Goal: Information Seeking & Learning: Compare options

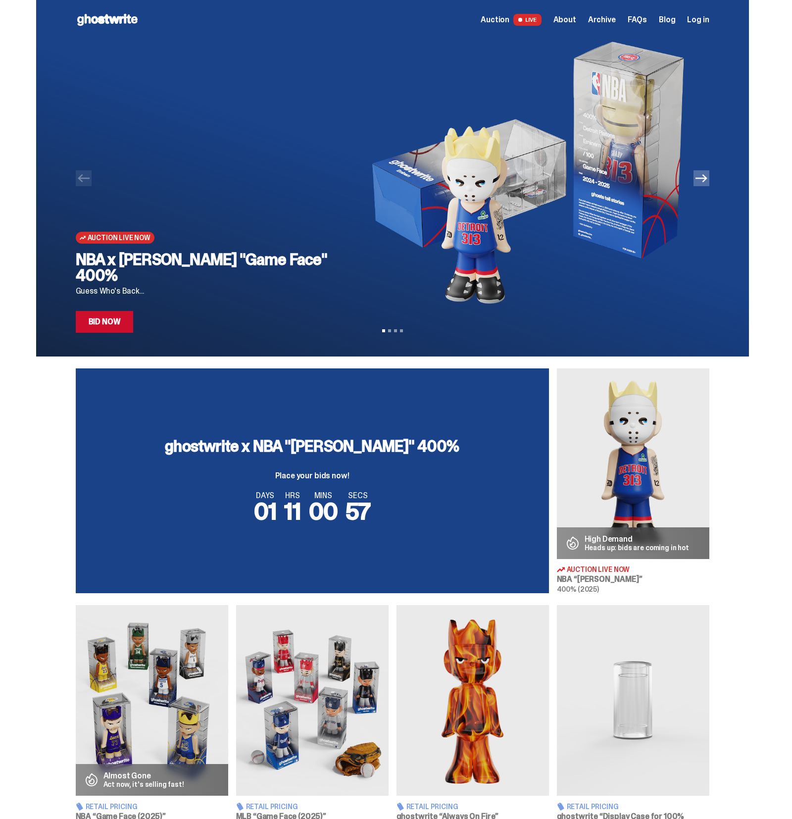
click at [610, 22] on span "Archive" at bounding box center [602, 20] width 28 height 8
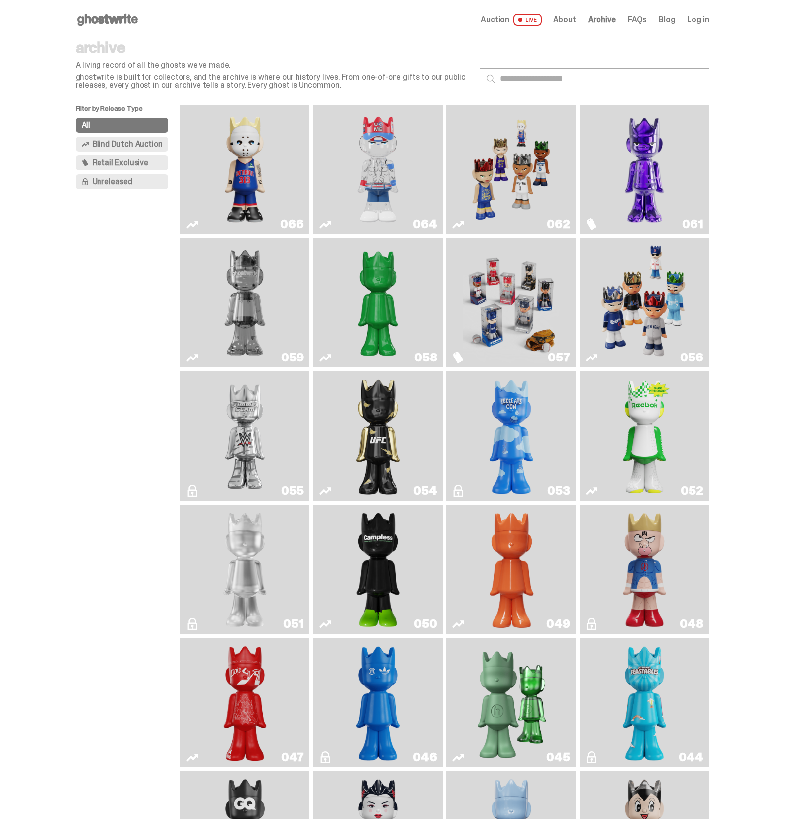
click at [395, 254] on img "Schrödinger's ghost: Sunday Green" at bounding box center [378, 302] width 97 height 121
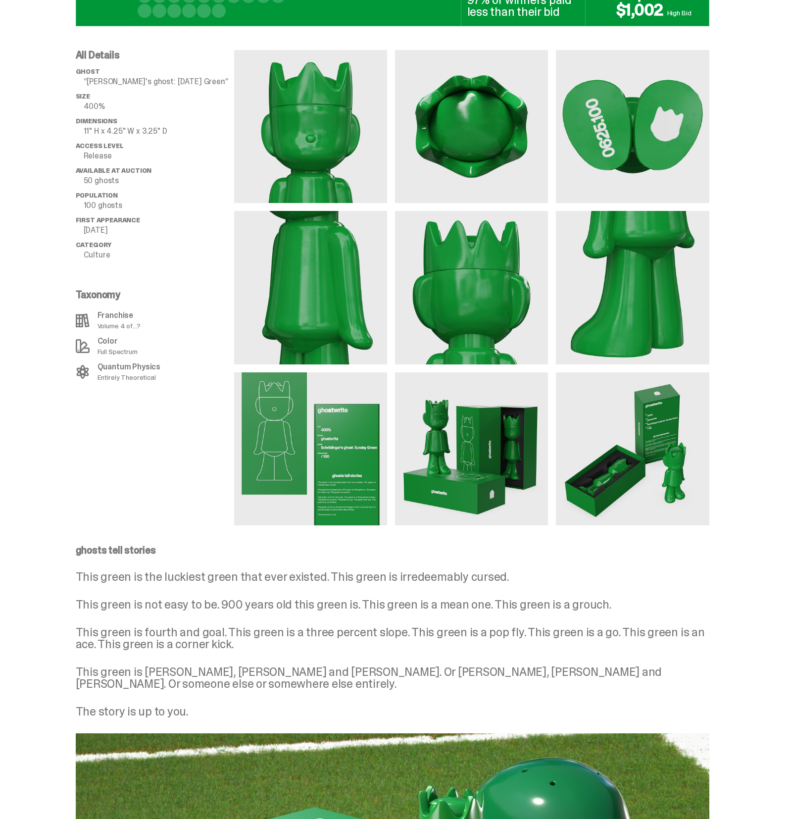
scroll to position [669, 0]
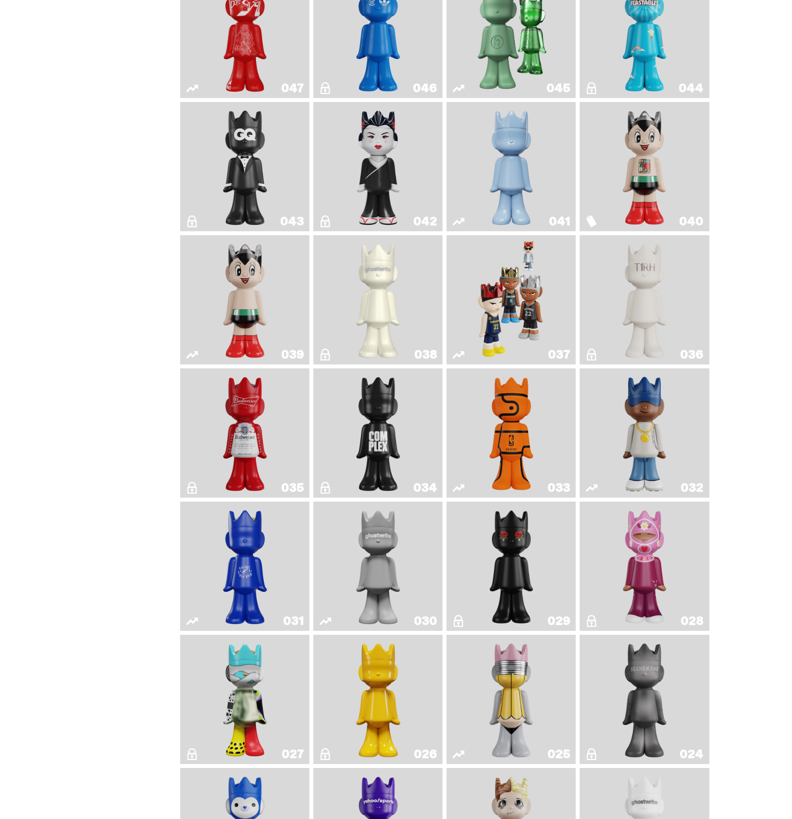
click at [363, 413] on img "Complex" at bounding box center [378, 432] width 52 height 121
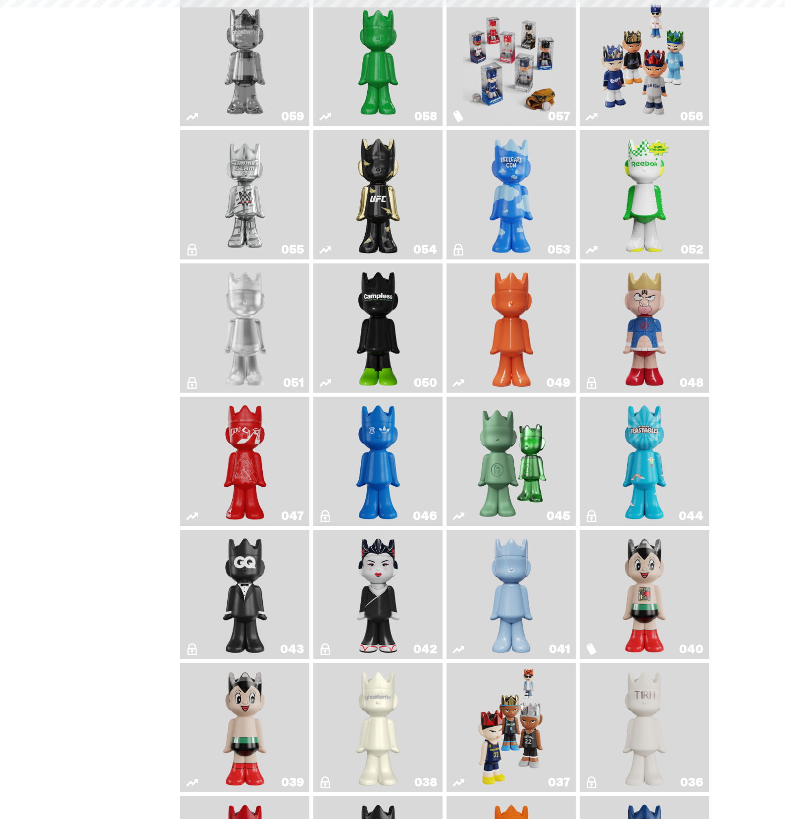
scroll to position [672, 0]
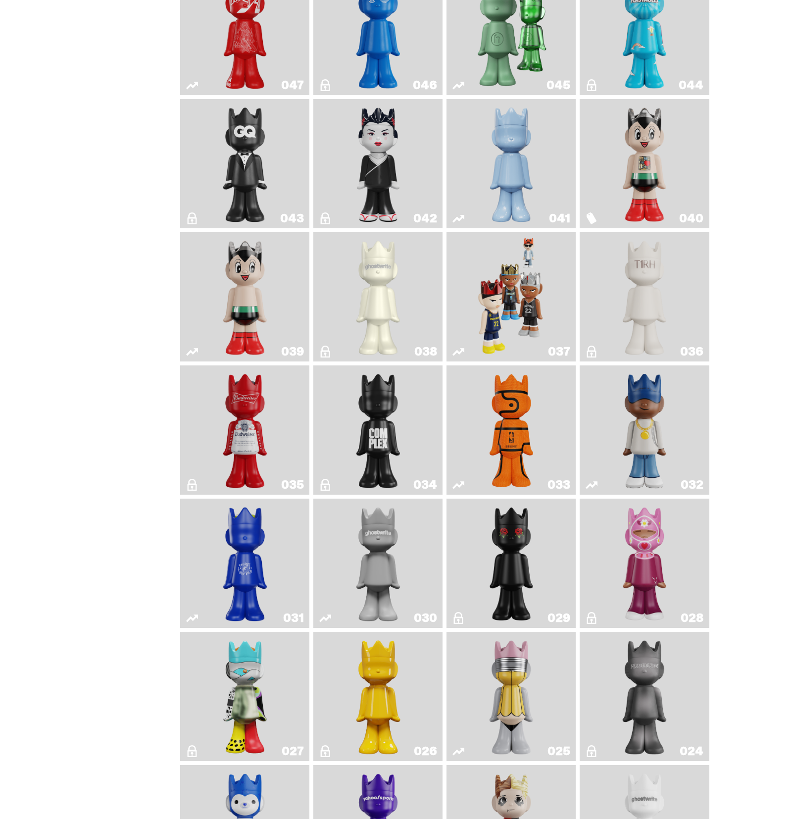
click at [244, 411] on img "The King of ghosts" at bounding box center [245, 429] width 52 height 121
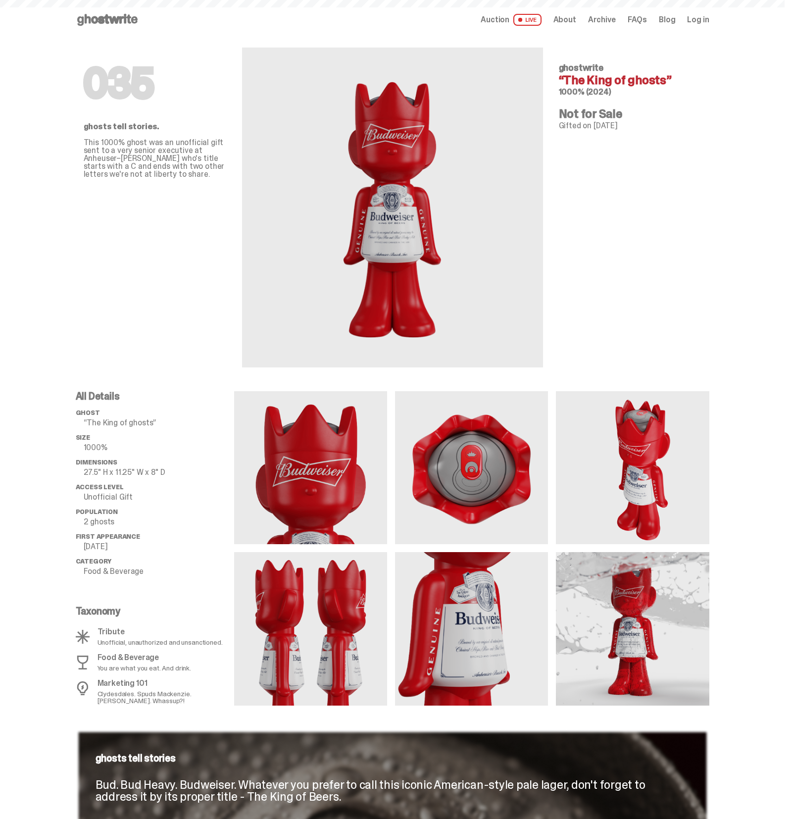
scroll to position [672, 0]
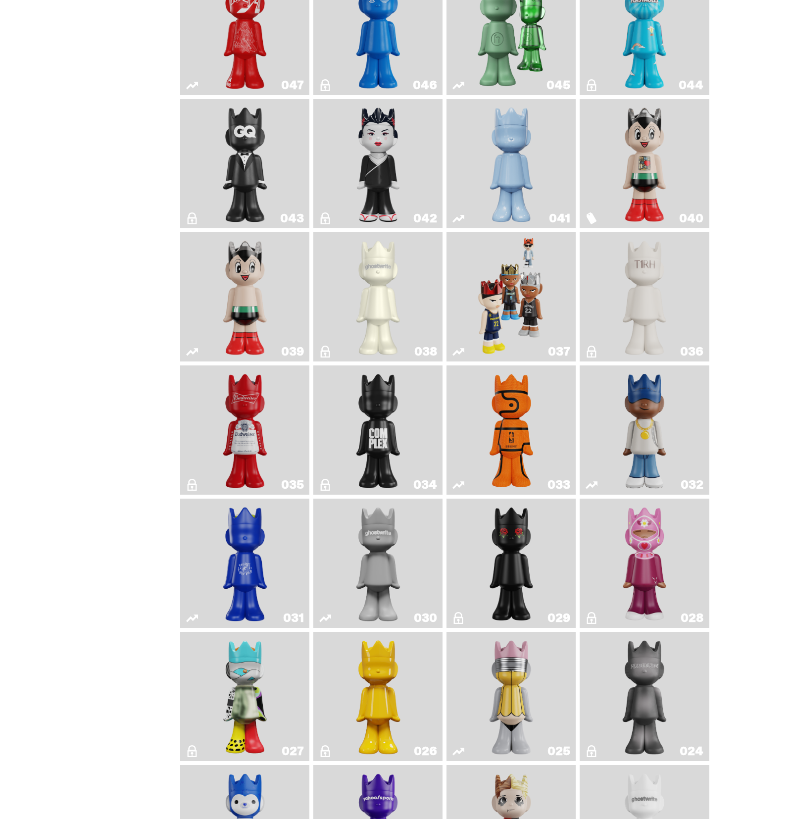
click at [253, 286] on img "Astro Boy" at bounding box center [245, 296] width 52 height 121
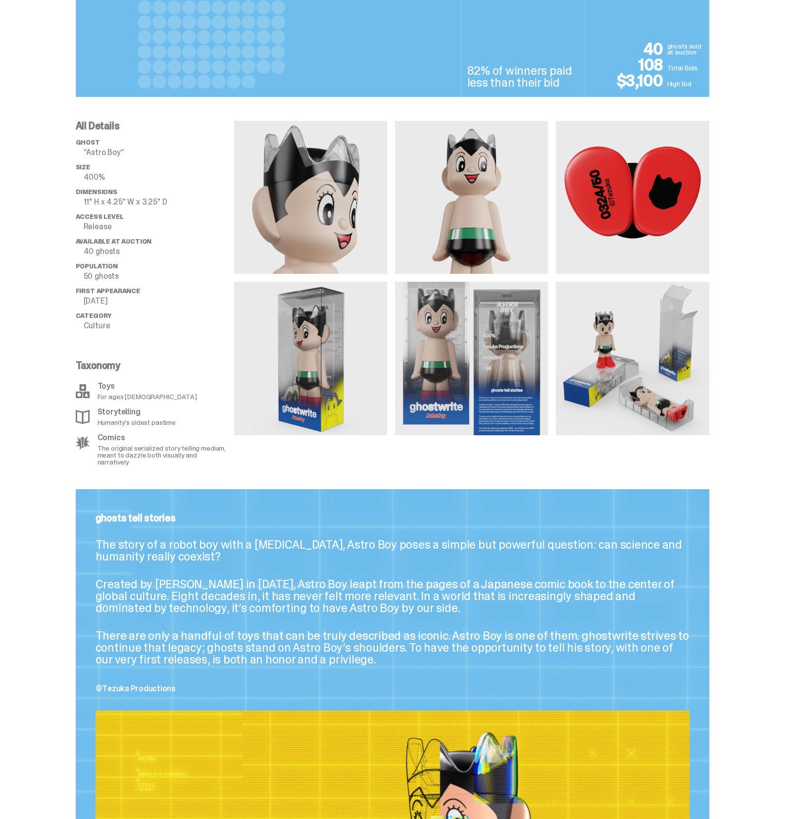
scroll to position [672, 0]
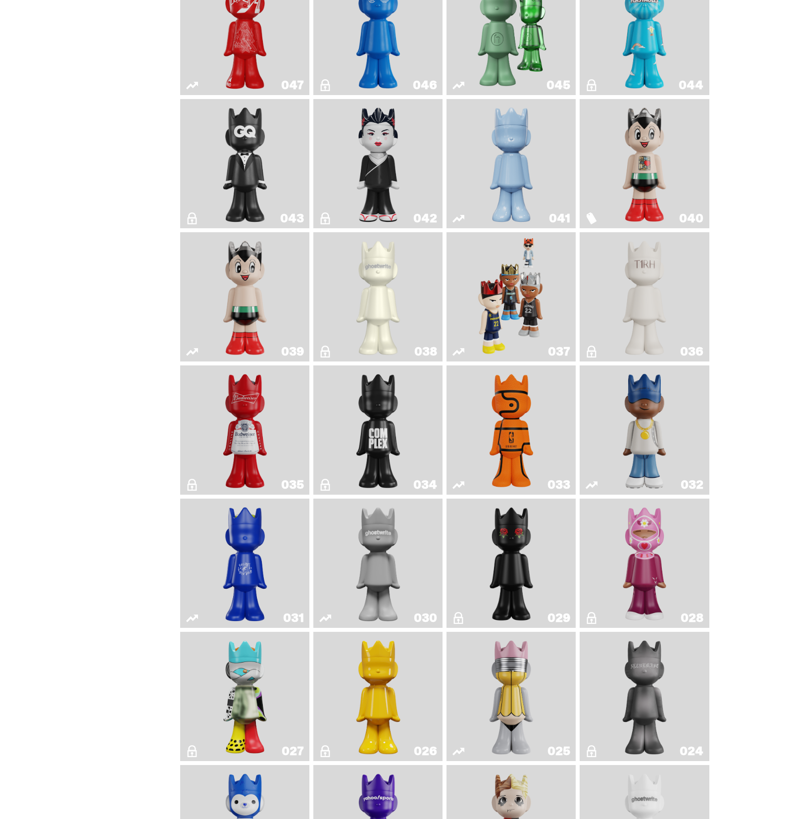
click at [644, 395] on img "Swingman" at bounding box center [644, 429] width 68 height 121
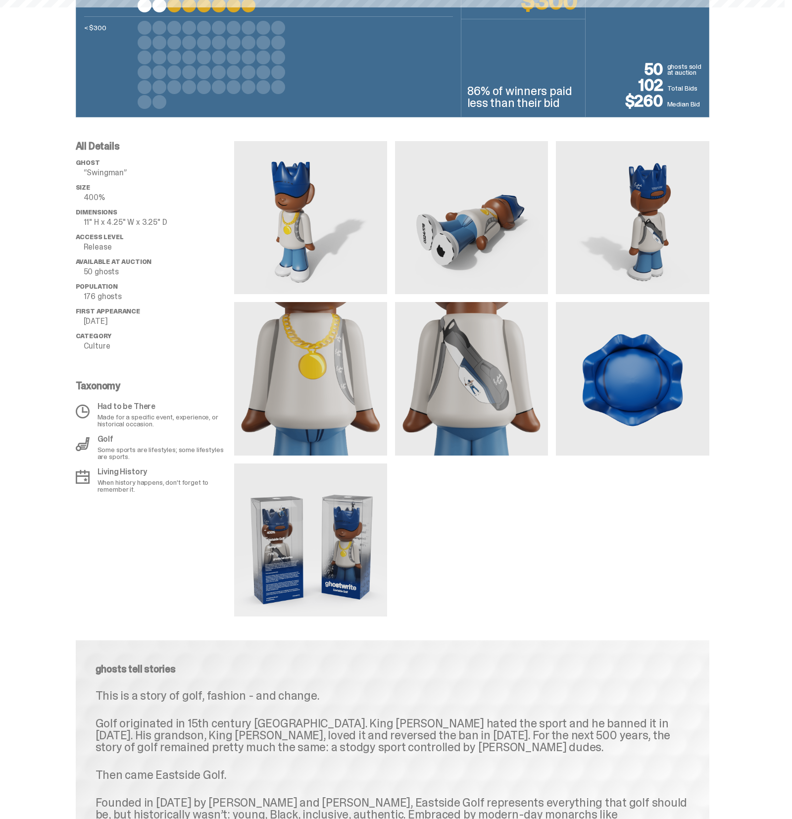
scroll to position [672, 0]
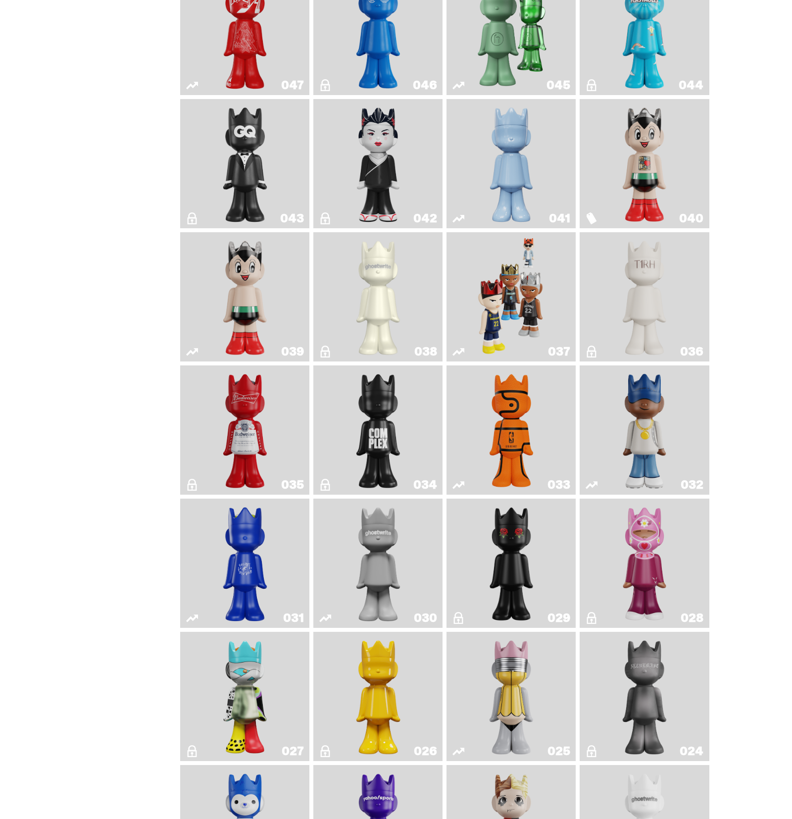
click at [538, 404] on img "Game Ball" at bounding box center [511, 429] width 52 height 121
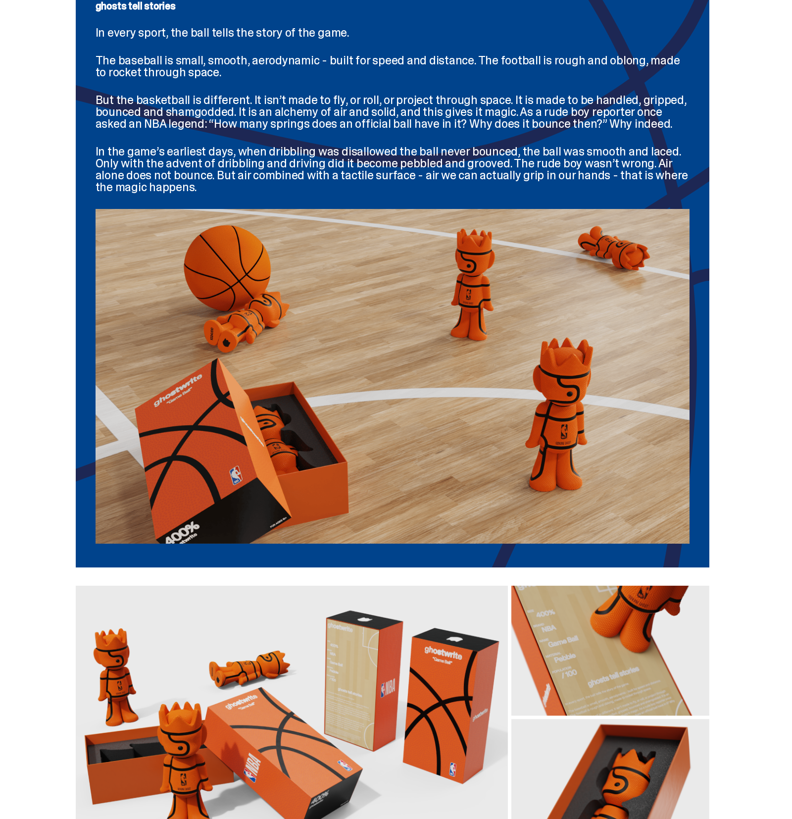
scroll to position [1226, 0]
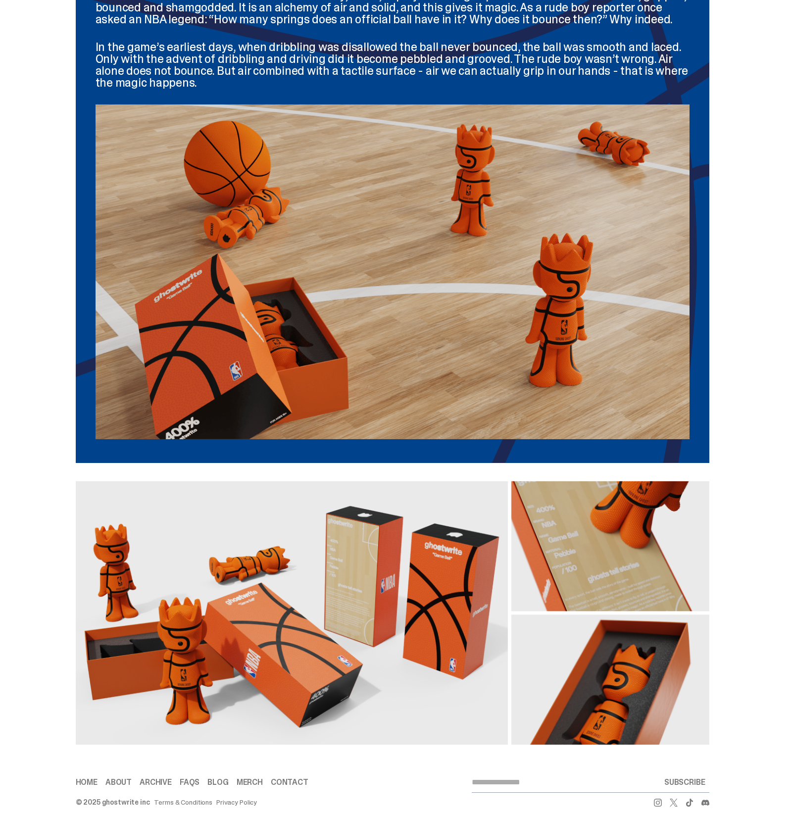
click at [756, 545] on div at bounding box center [392, 608] width 785 height 290
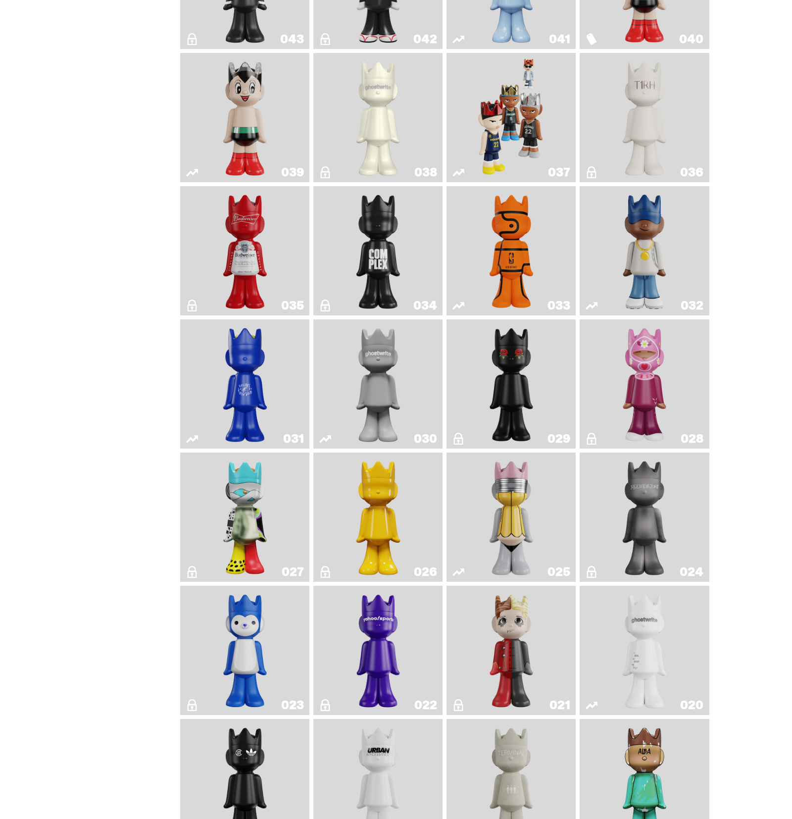
scroll to position [862, 0]
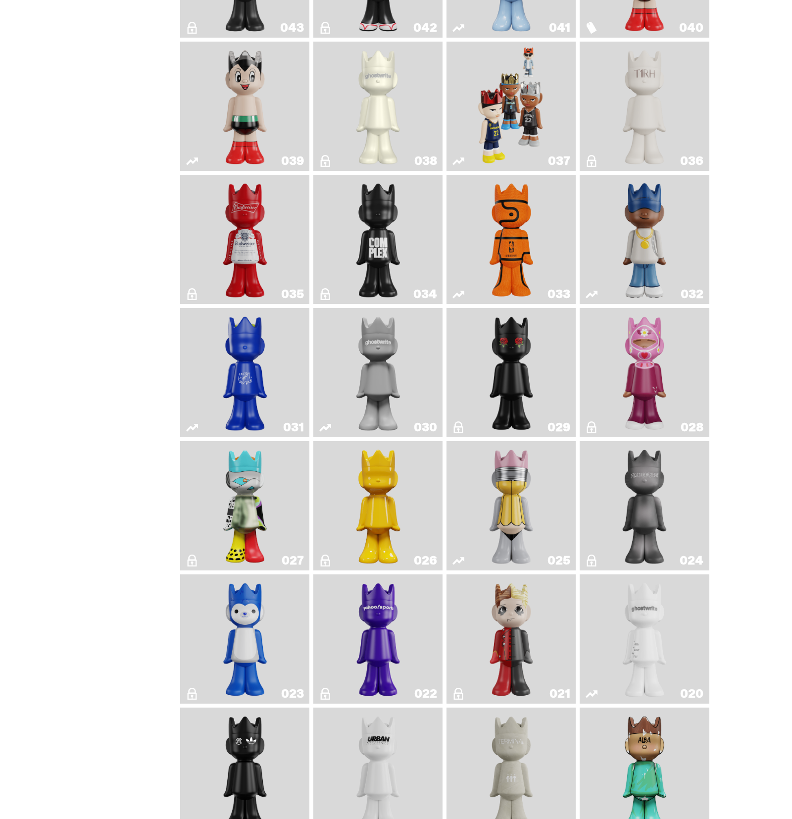
click at [535, 512] on img "No. 2 Pencil" at bounding box center [511, 505] width 68 height 121
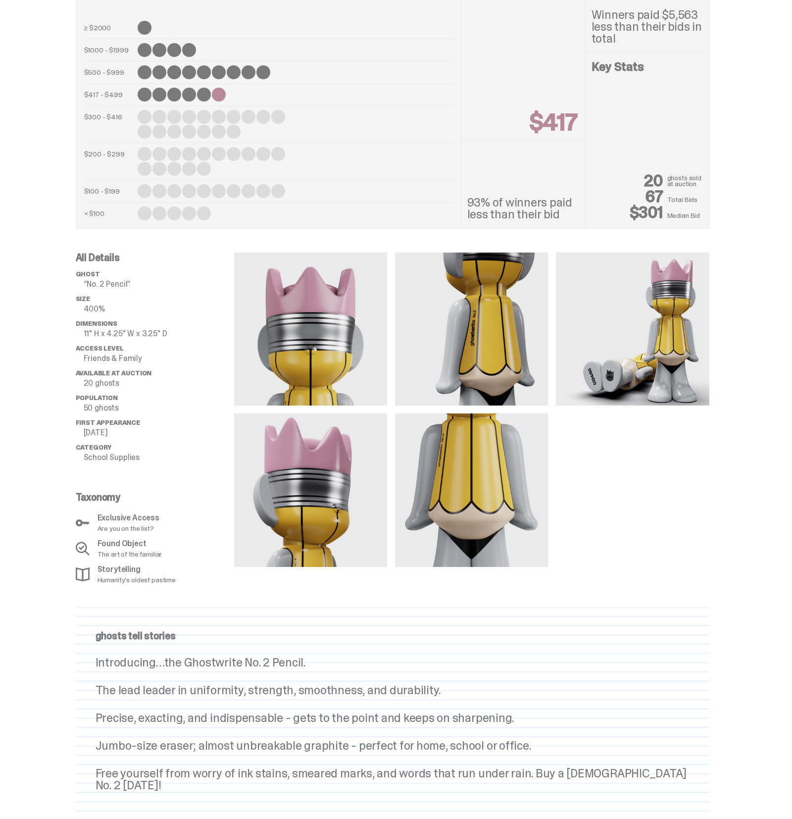
scroll to position [862, 0]
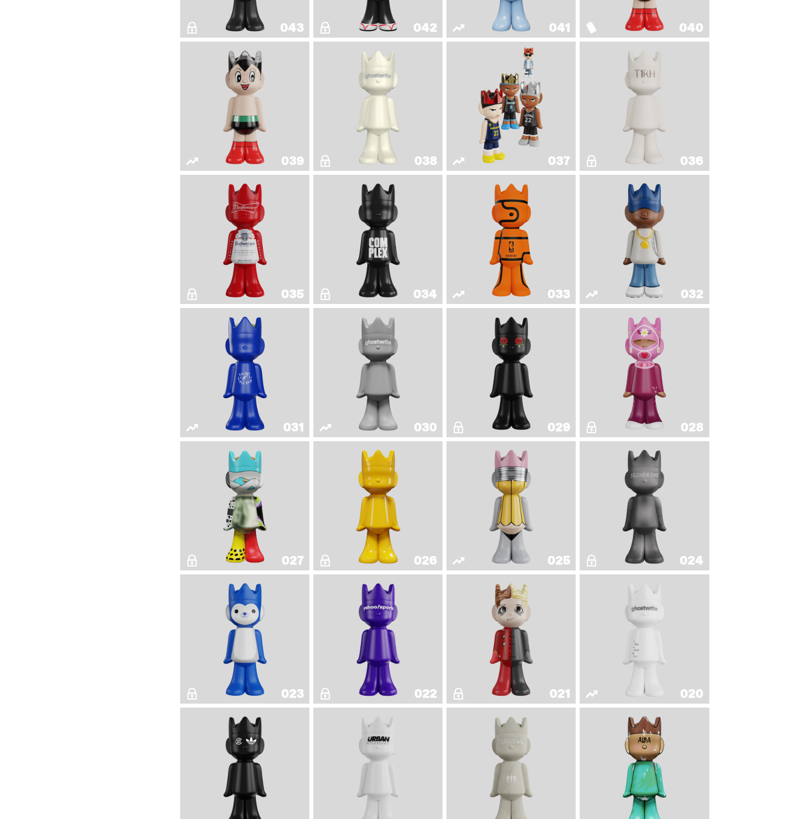
click at [540, 484] on img "No. 2 Pencil" at bounding box center [511, 505] width 68 height 121
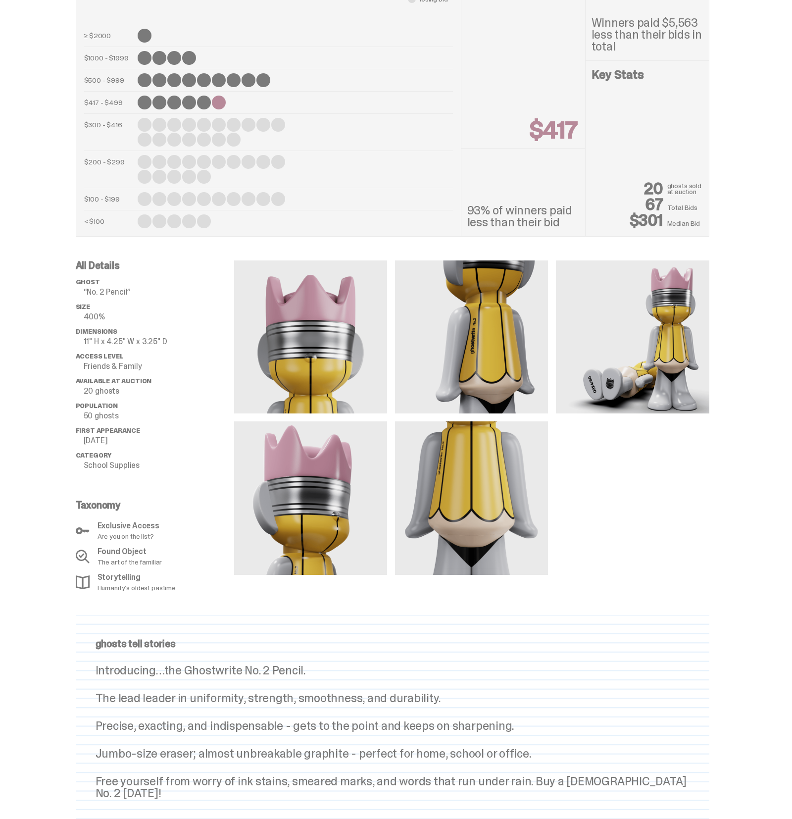
scroll to position [571, 0]
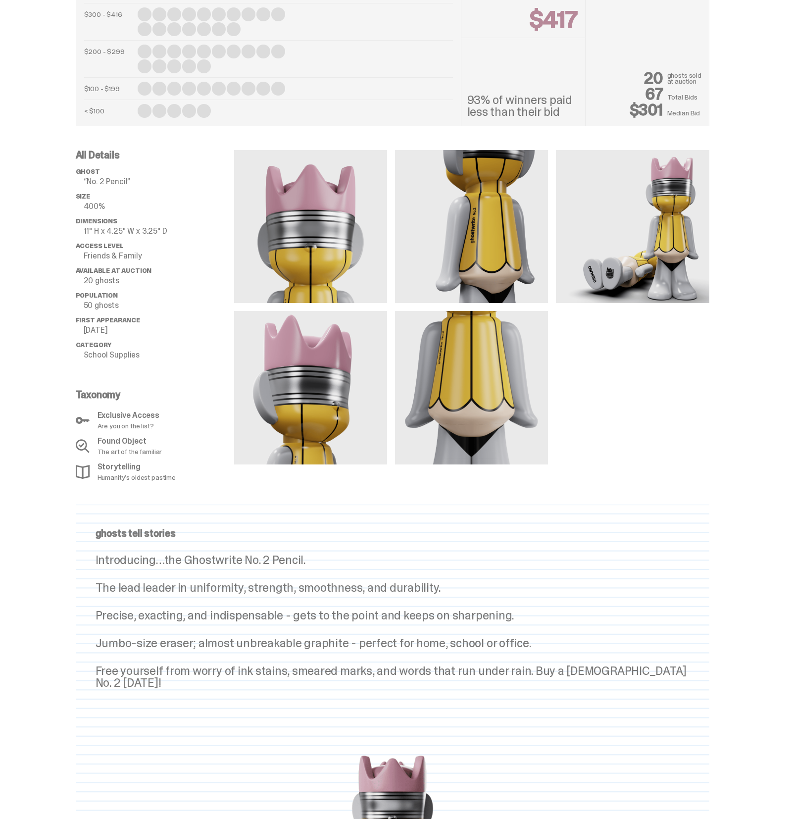
click at [624, 267] on img at bounding box center [632, 226] width 153 height 153
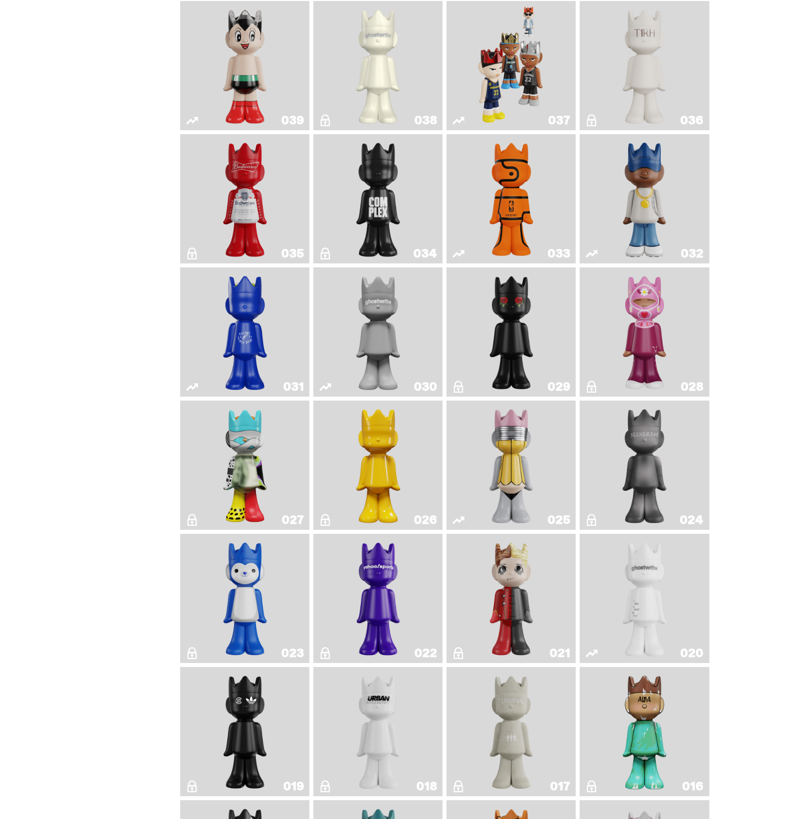
scroll to position [911, 0]
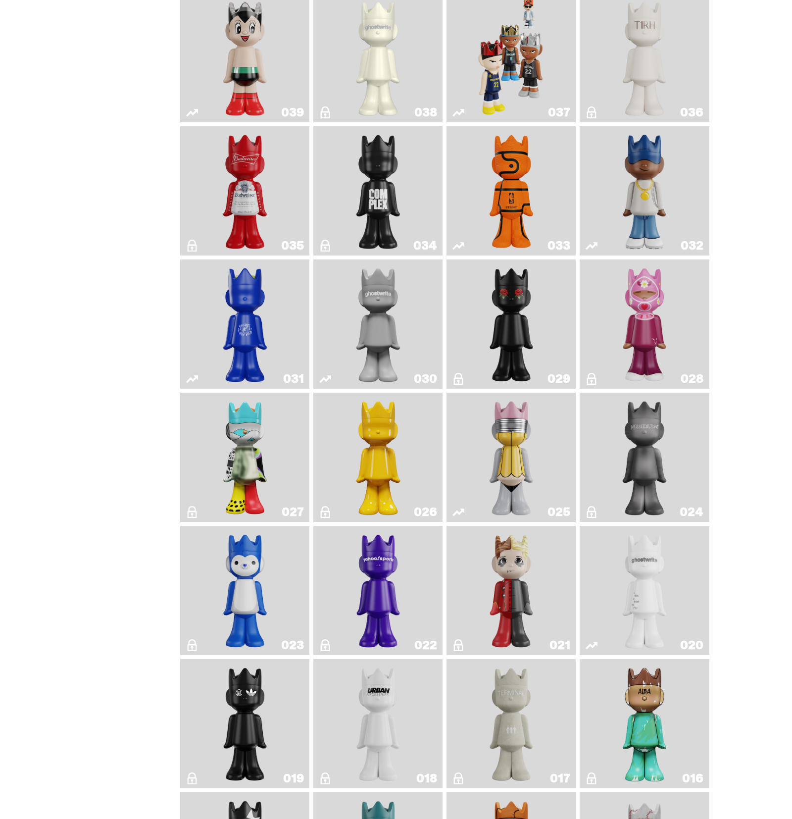
click at [412, 571] on link "022" at bounding box center [377, 590] width 117 height 121
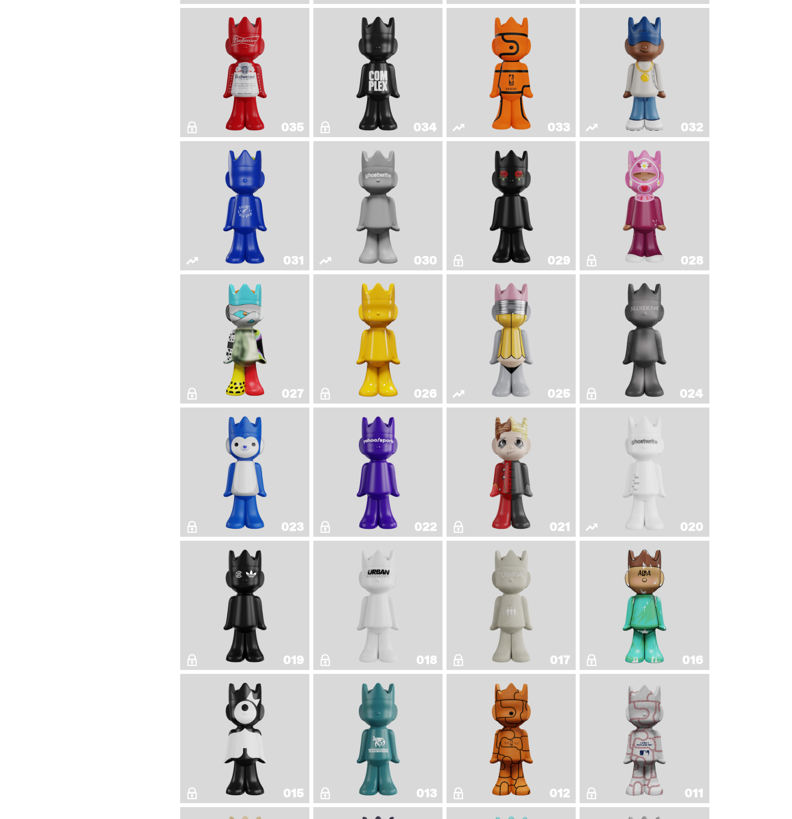
scroll to position [1034, 0]
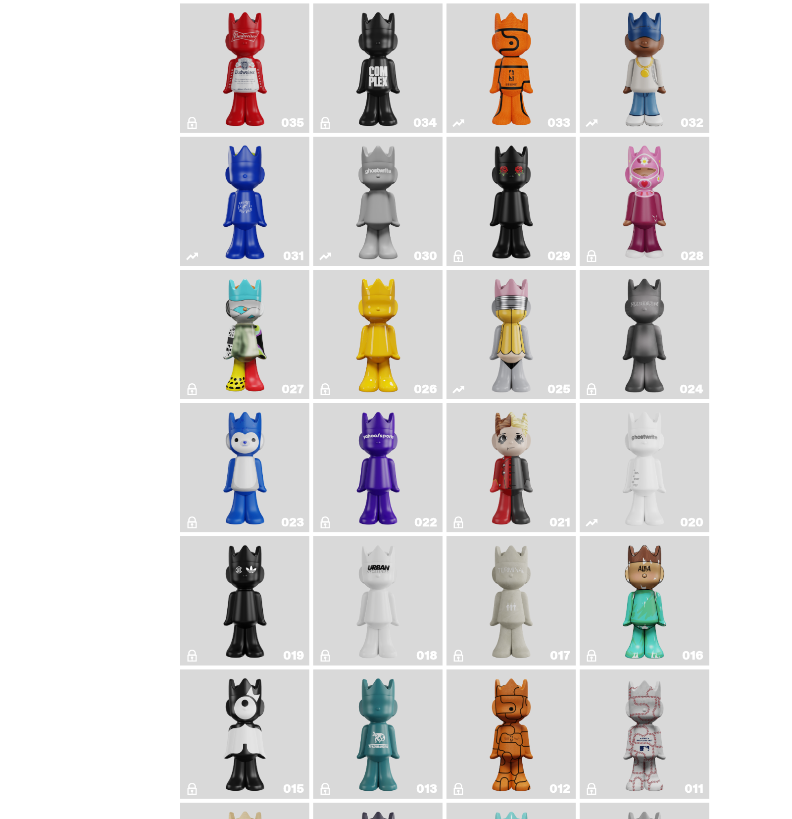
click at [282, 621] on link "019" at bounding box center [244, 600] width 117 height 121
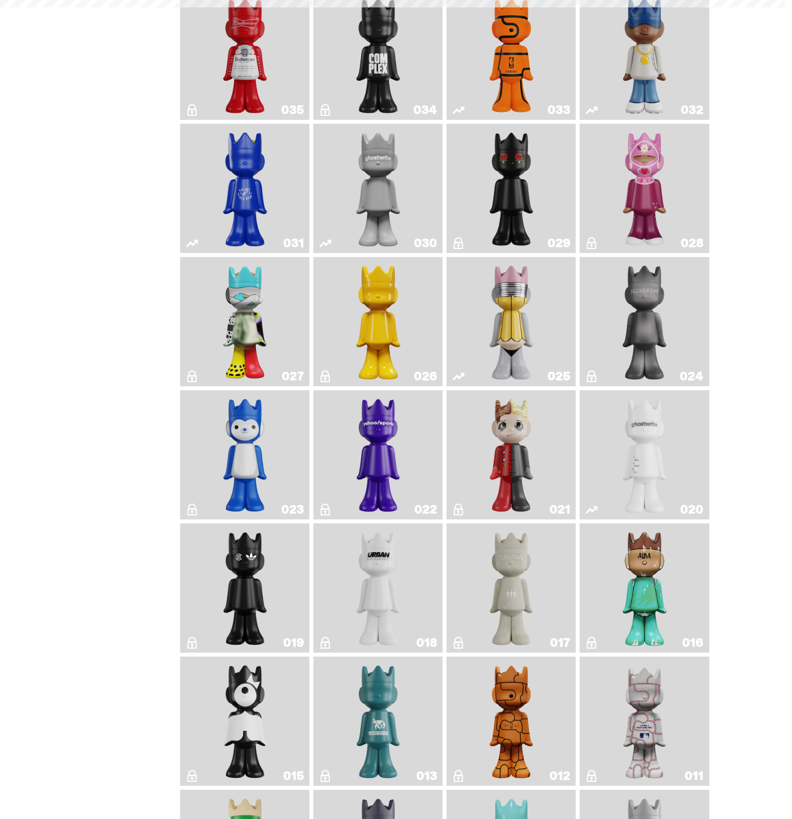
scroll to position [1051, 0]
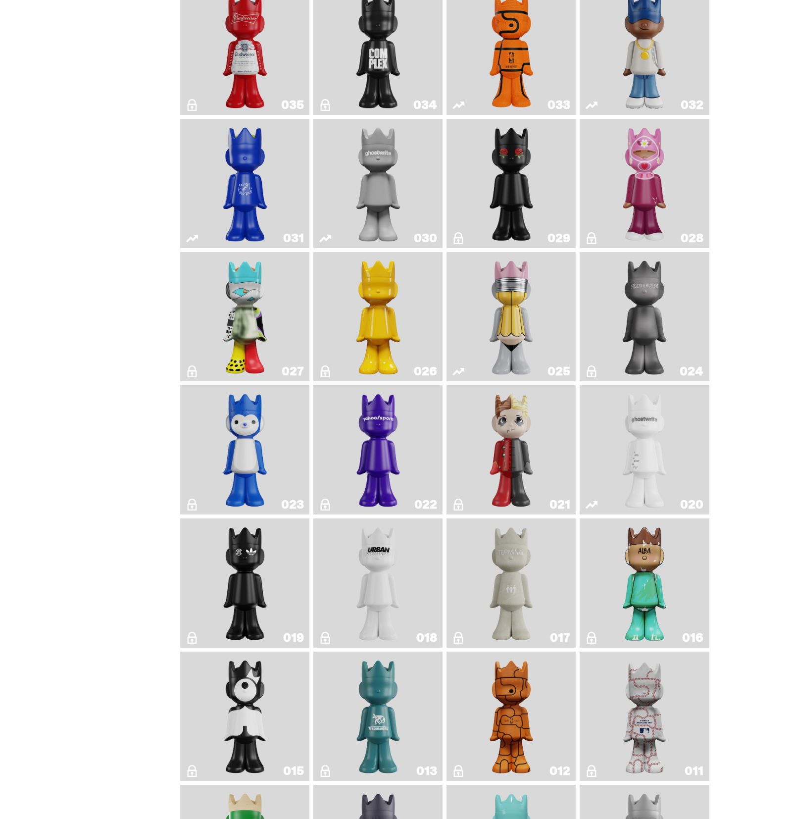
click at [365, 579] on img "U.N. (Black & White)" at bounding box center [378, 582] width 52 height 121
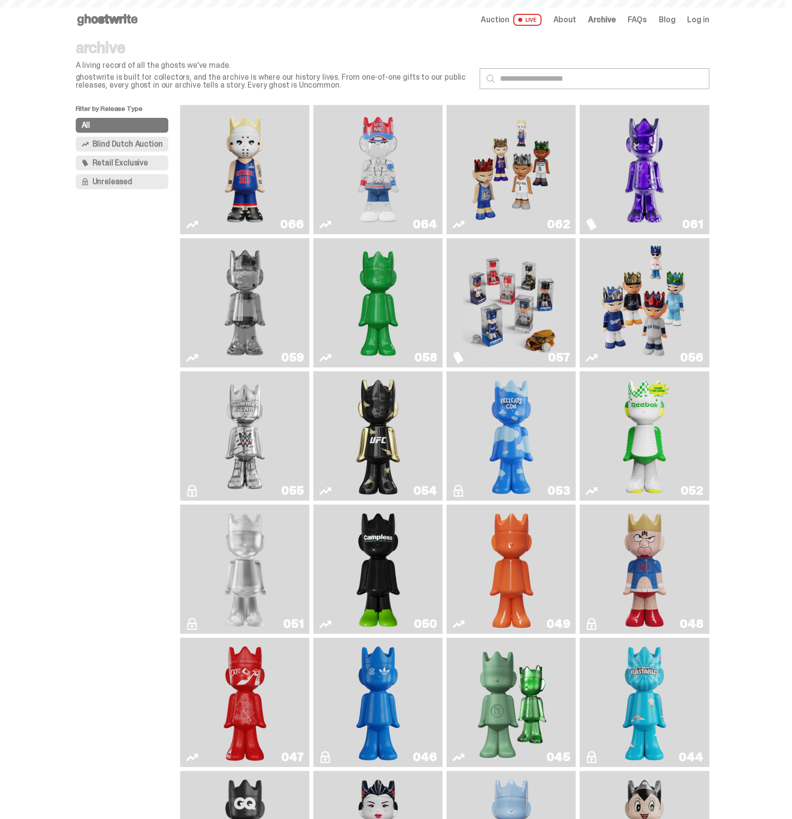
scroll to position [1051, 0]
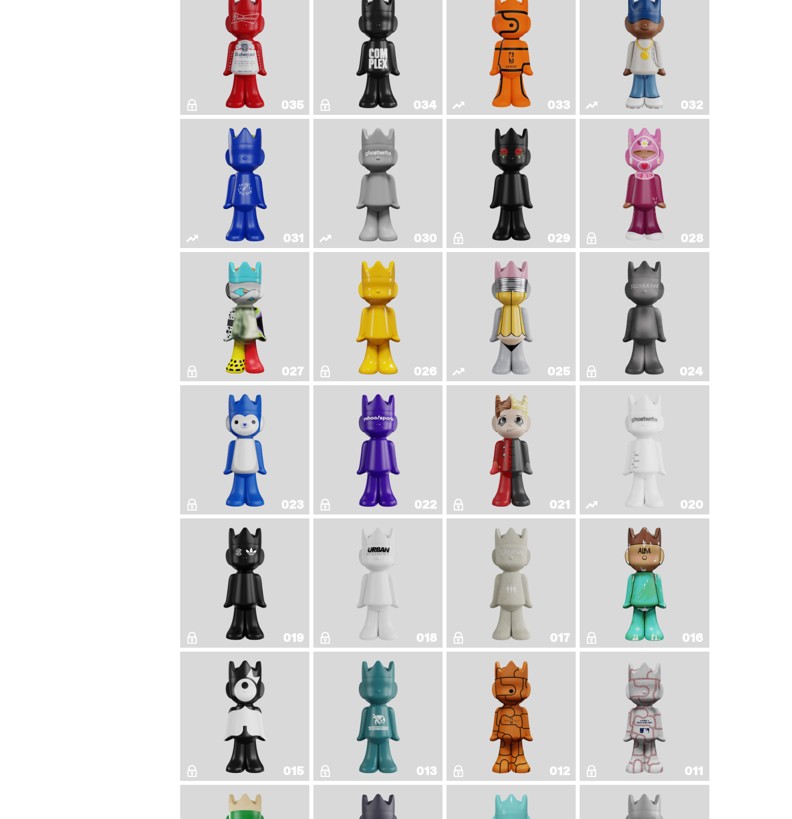
click at [490, 612] on img "Terminal 27" at bounding box center [511, 582] width 52 height 121
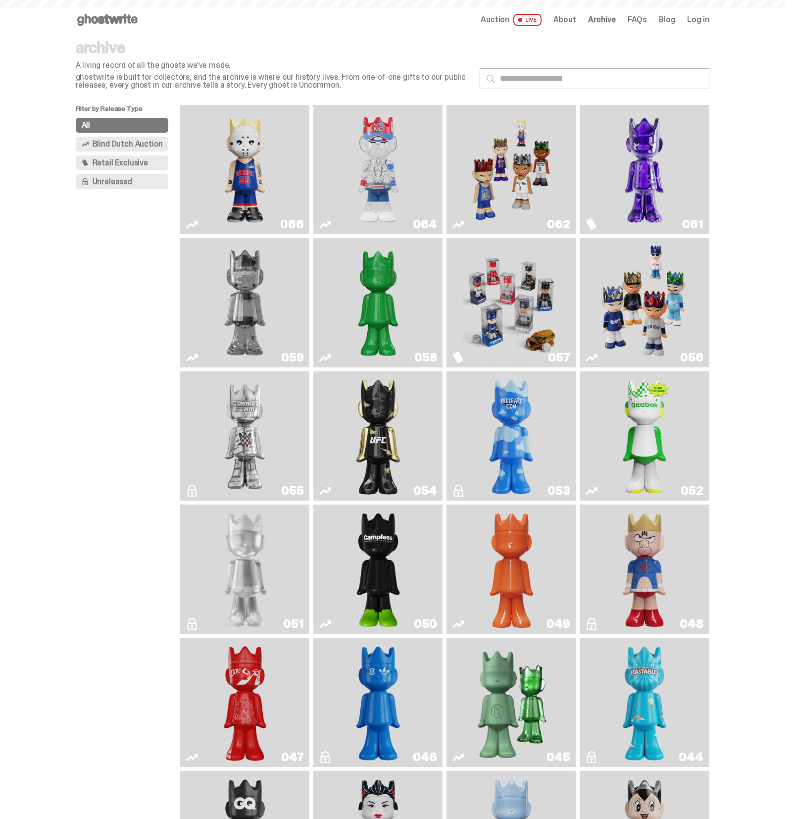
scroll to position [1051, 0]
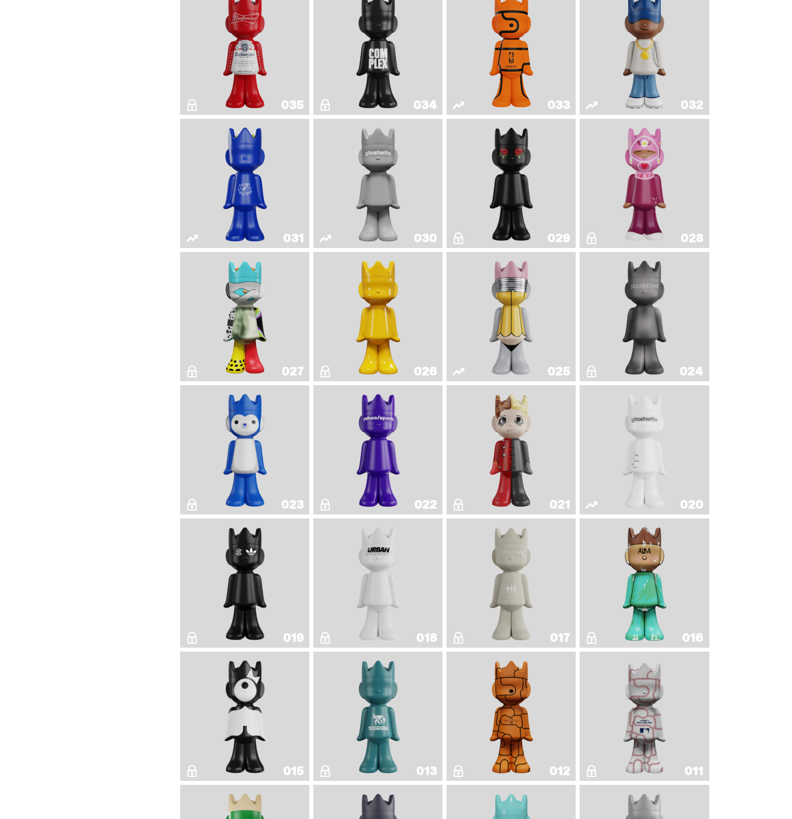
click at [619, 619] on link "016" at bounding box center [644, 582] width 117 height 121
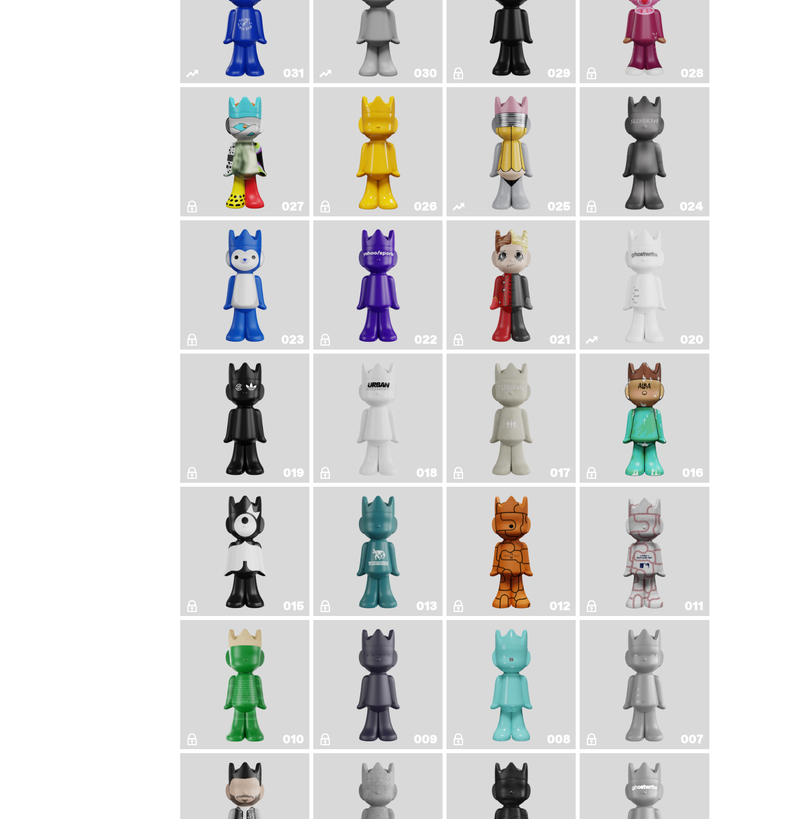
scroll to position [1238, 0]
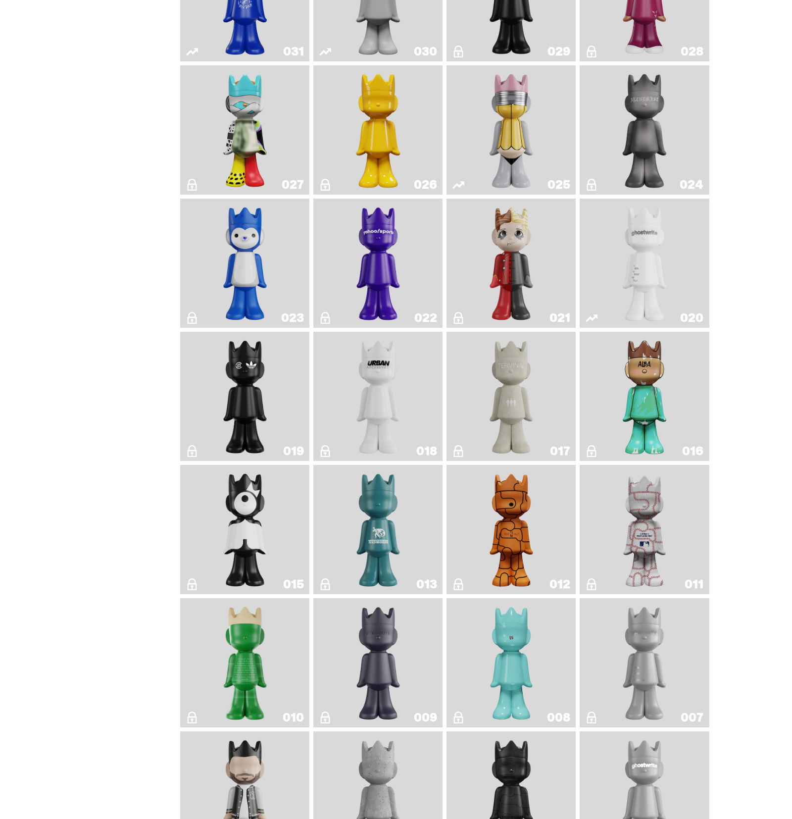
click at [616, 556] on link "011" at bounding box center [644, 529] width 117 height 121
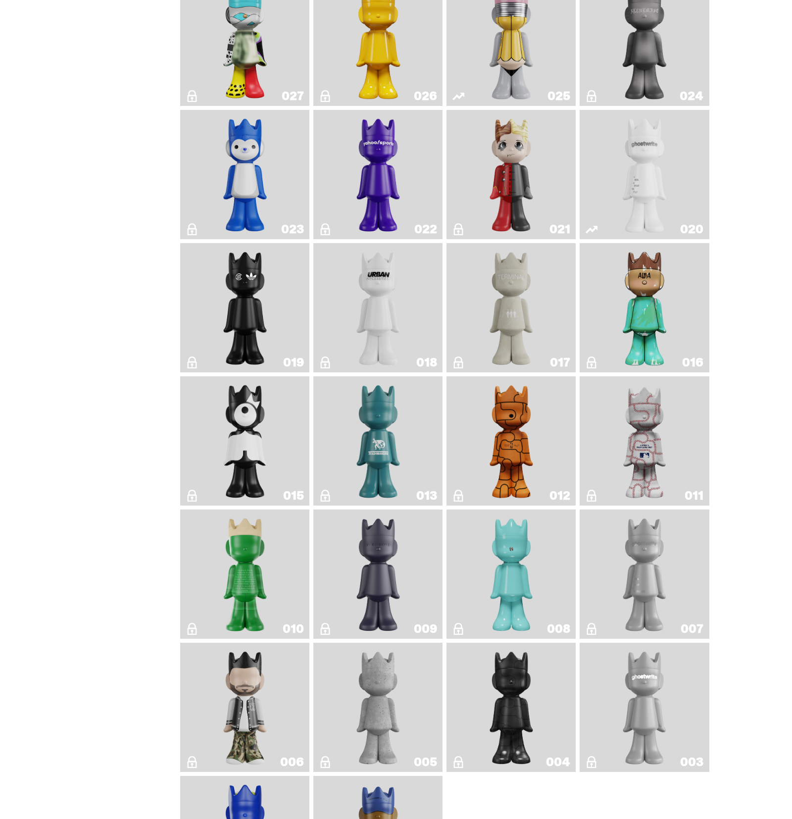
scroll to position [1356, 0]
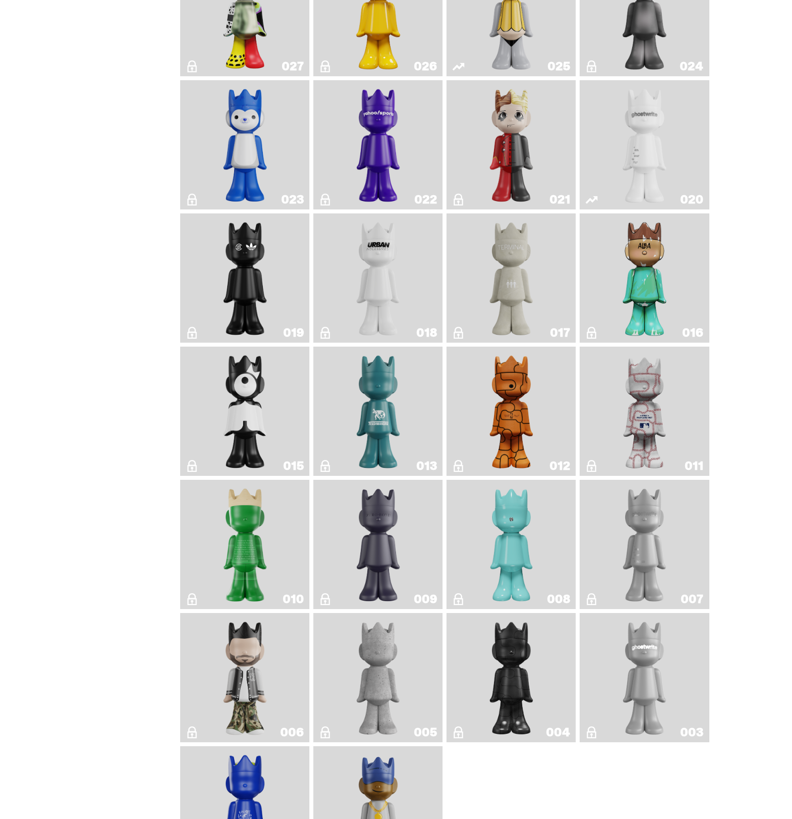
click at [617, 569] on link "007" at bounding box center [644, 544] width 117 height 121
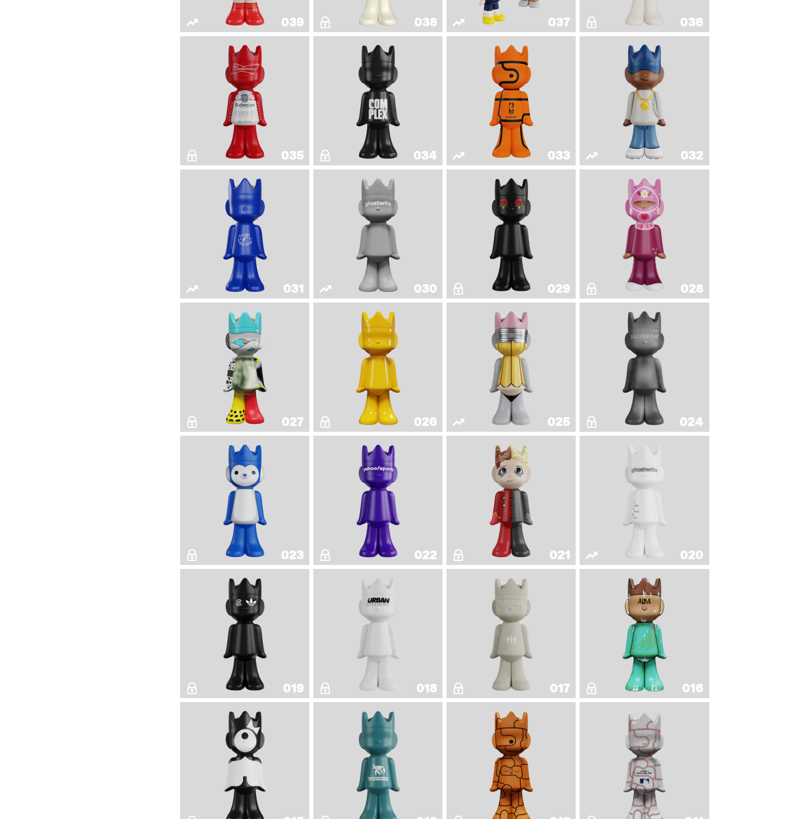
scroll to position [937, 0]
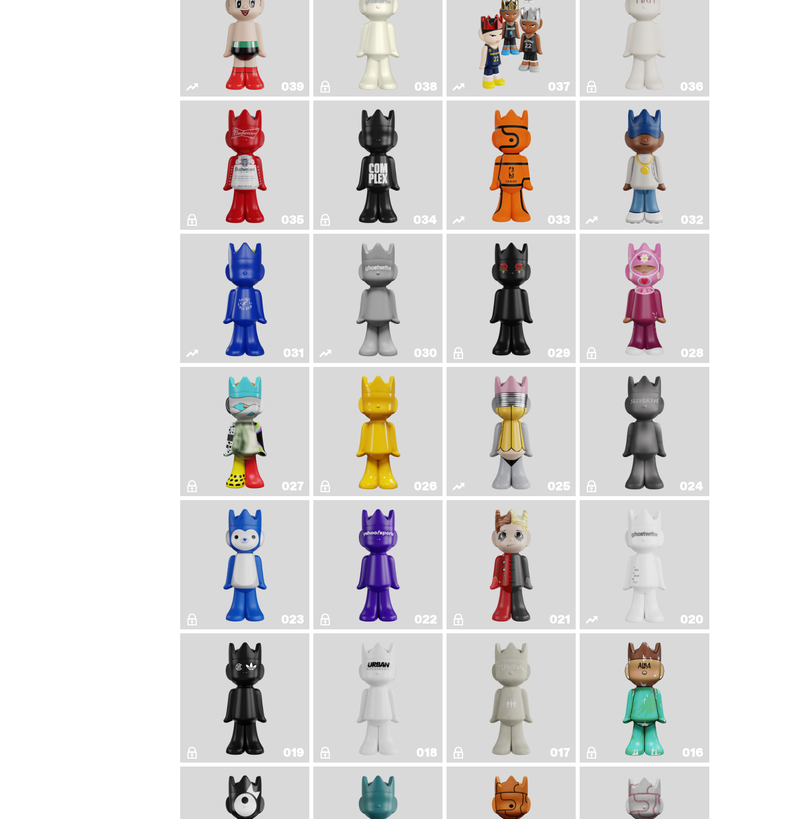
click at [366, 310] on img "One" at bounding box center [378, 298] width 68 height 121
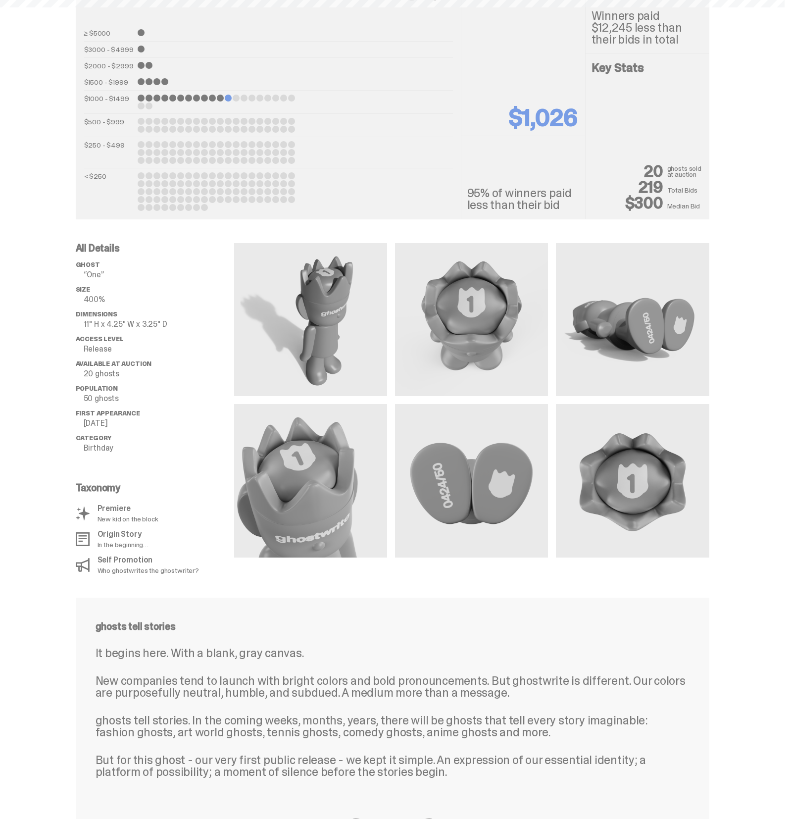
scroll to position [937, 0]
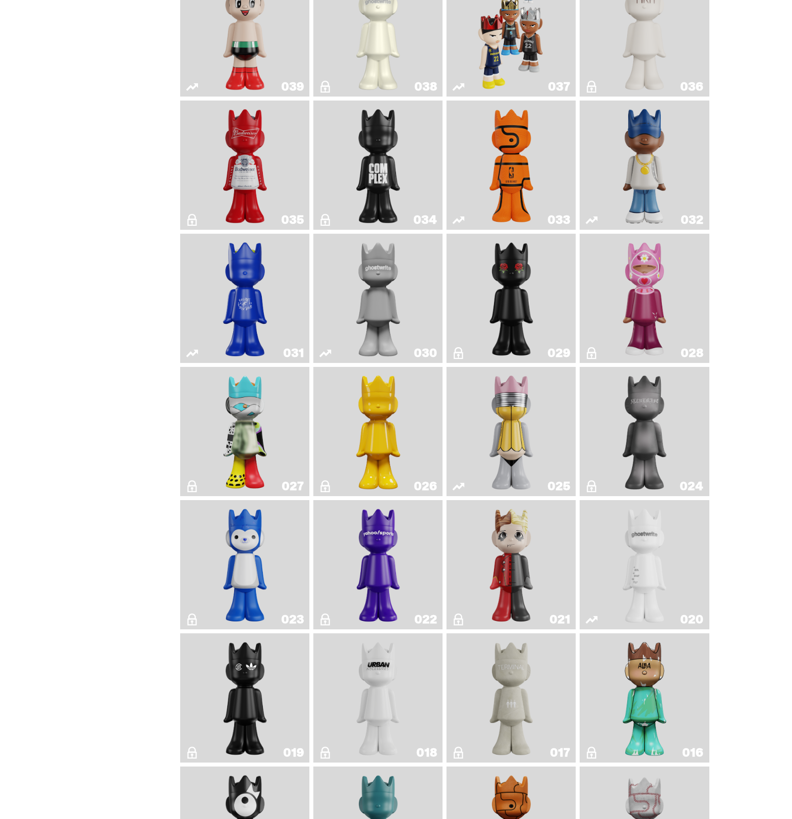
click at [272, 420] on link "027" at bounding box center [244, 431] width 117 height 121
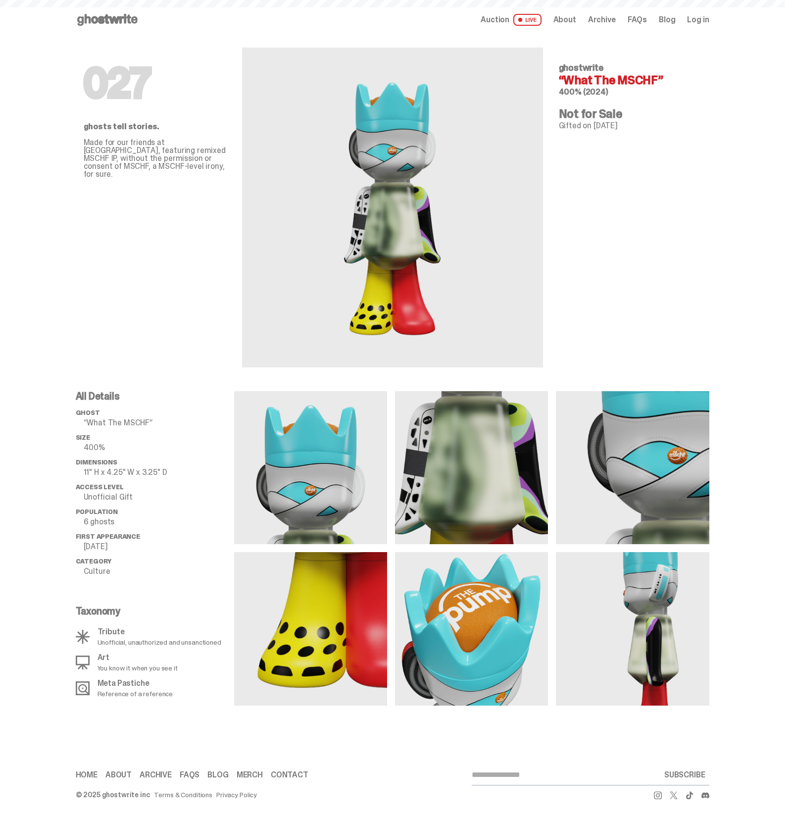
scroll to position [937, 0]
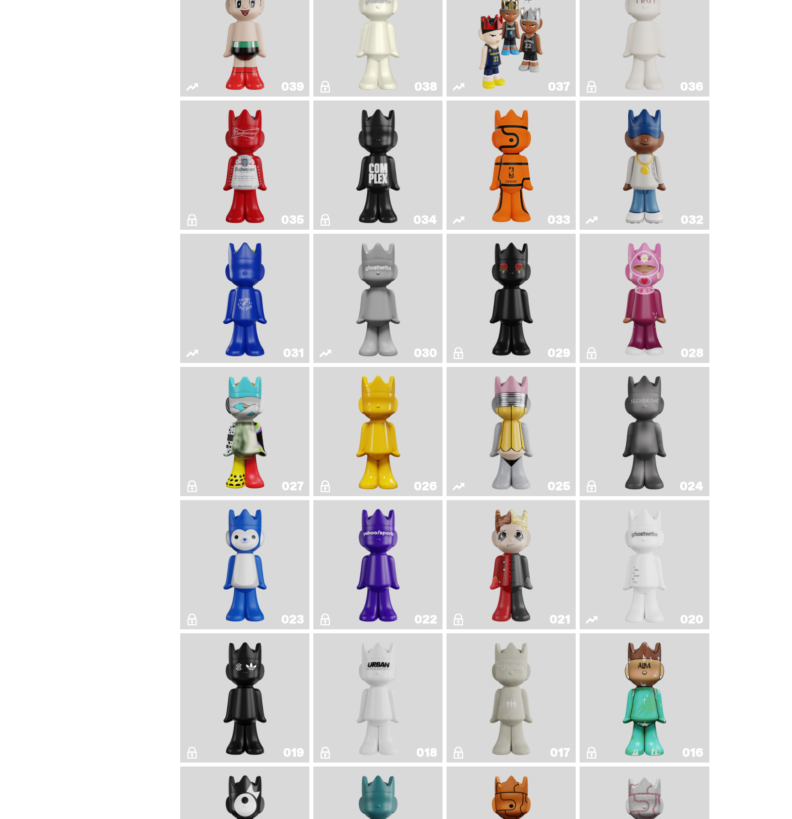
click at [266, 324] on img "Latte" at bounding box center [245, 298] width 68 height 121
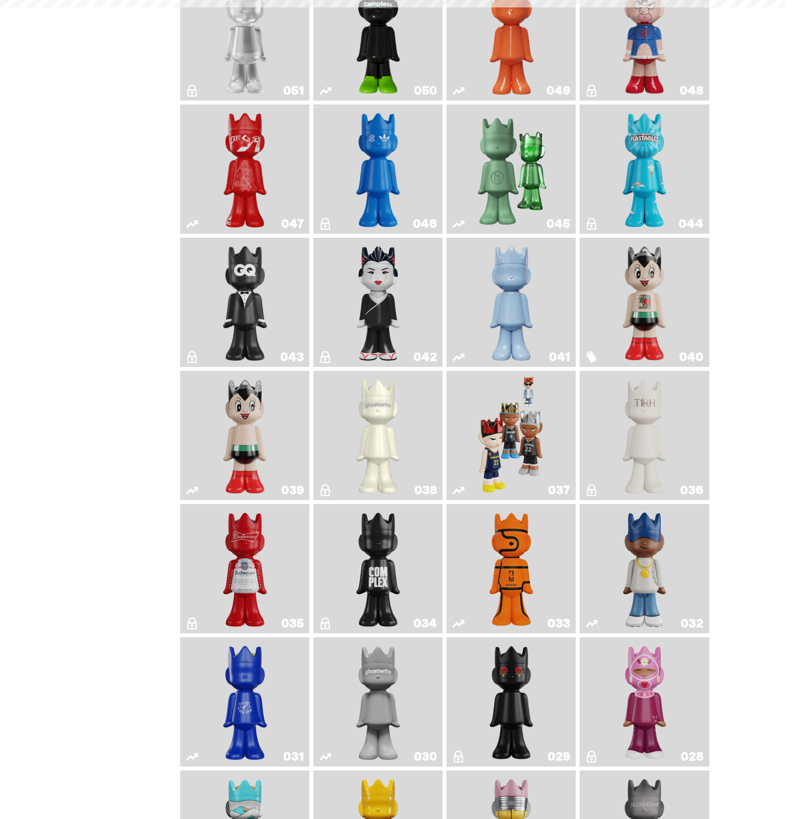
scroll to position [937, 0]
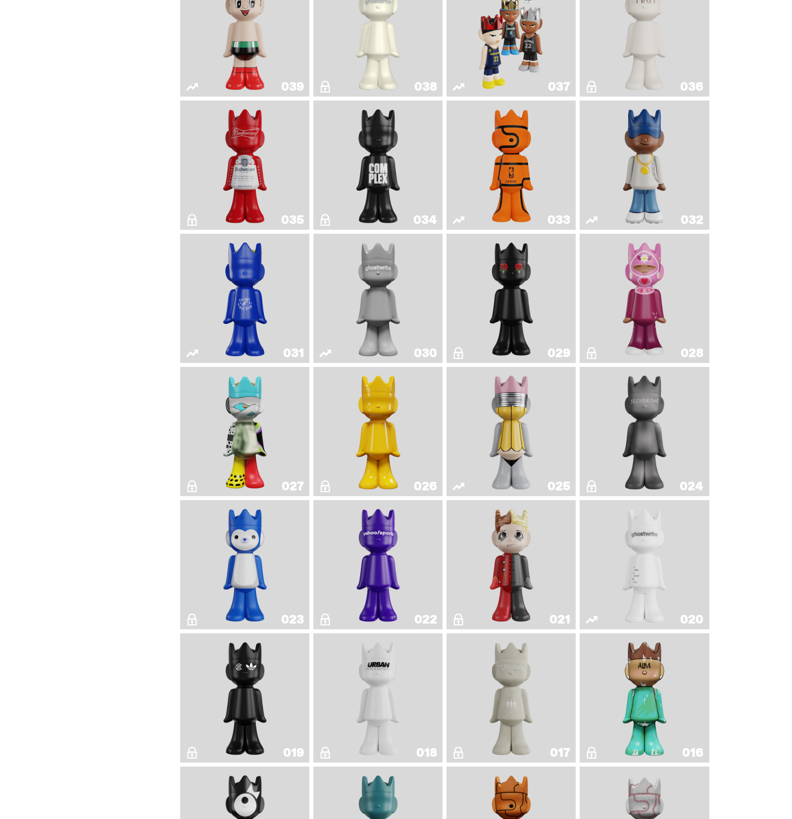
click at [618, 295] on link "028" at bounding box center [644, 298] width 117 height 121
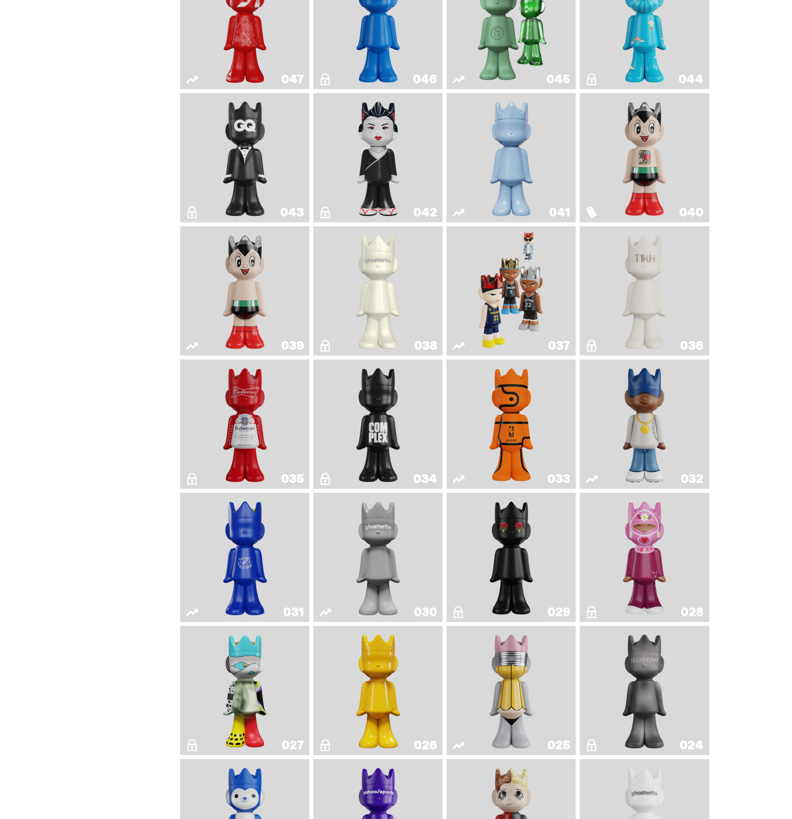
scroll to position [672, 0]
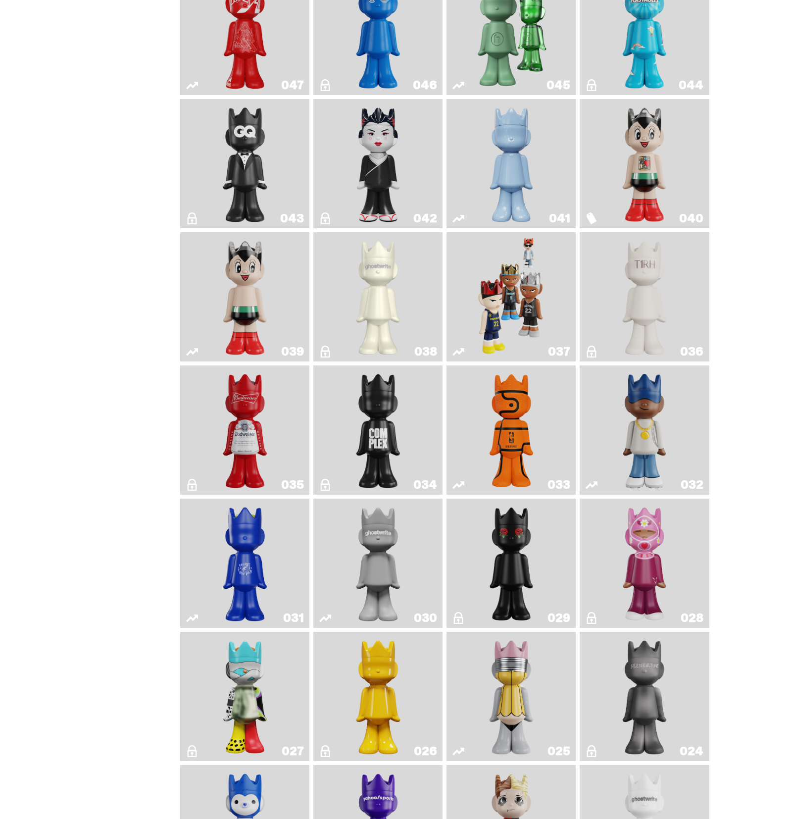
click at [464, 183] on link "041" at bounding box center [510, 163] width 117 height 121
click at [402, 179] on img "Sei Less" at bounding box center [378, 163] width 52 height 121
click at [278, 201] on link "043" at bounding box center [244, 163] width 117 height 121
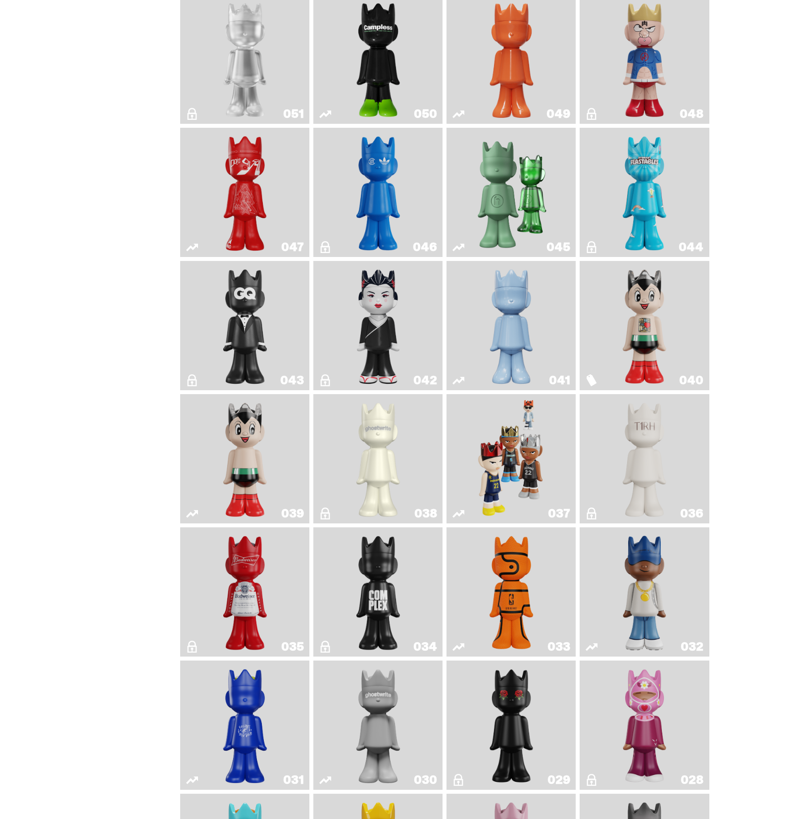
click at [280, 198] on link "047" at bounding box center [244, 192] width 117 height 121
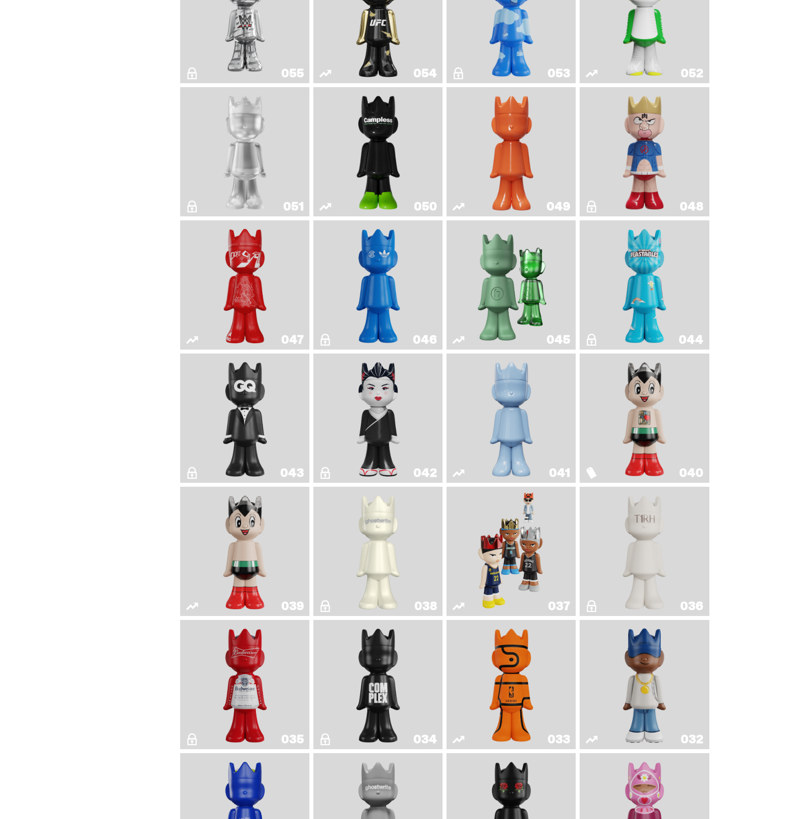
click at [621, 150] on img "Kinnikuman" at bounding box center [644, 151] width 52 height 121
click at [536, 150] on img "Schrödinger's ghost: Orange Vibe" at bounding box center [511, 151] width 52 height 121
click at [410, 144] on link "050" at bounding box center [377, 151] width 117 height 121
click at [271, 146] on img "LLLoyalty" at bounding box center [245, 151] width 52 height 121
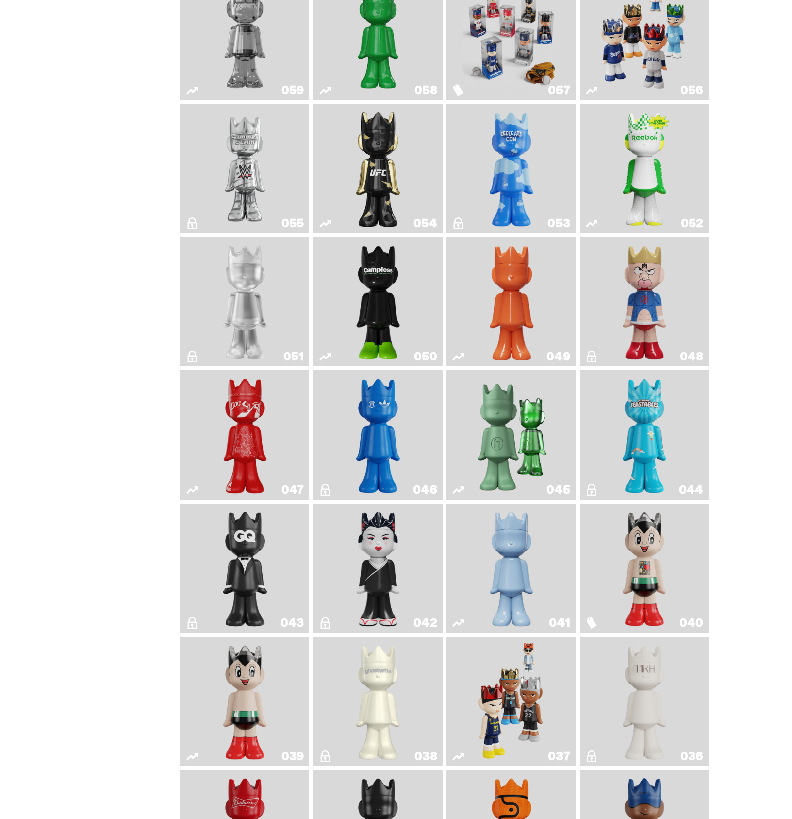
click at [635, 184] on img "Court Victory" at bounding box center [644, 168] width 52 height 121
click at [542, 167] on link "053" at bounding box center [510, 168] width 117 height 121
click at [412, 165] on link "054" at bounding box center [377, 168] width 117 height 121
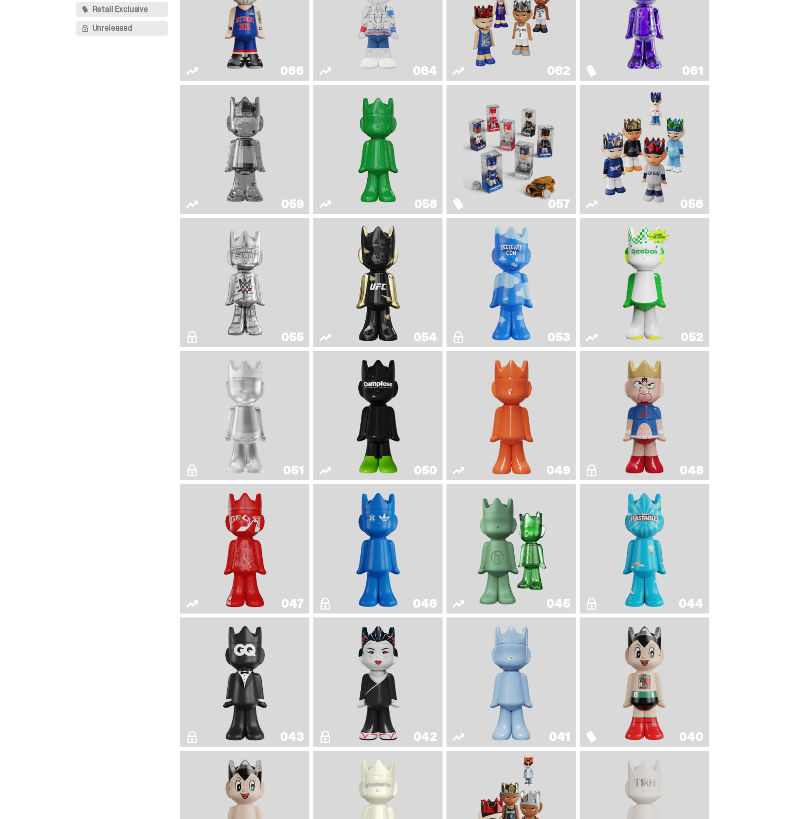
click at [252, 269] on img "I Was There SummerSlam" at bounding box center [245, 282] width 97 height 121
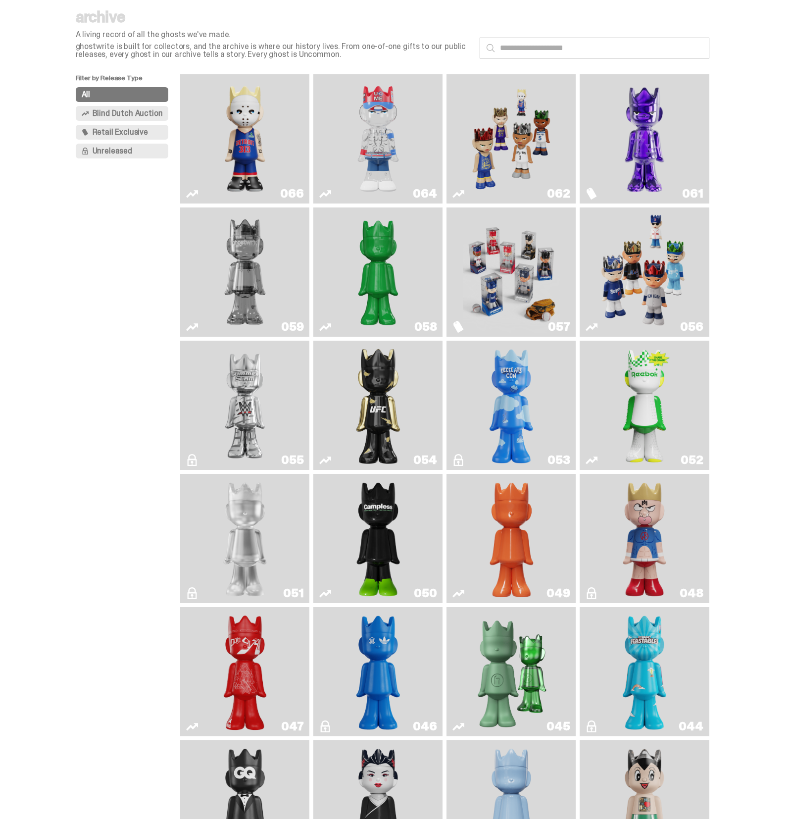
click at [653, 122] on img "Fantasy" at bounding box center [644, 138] width 97 height 121
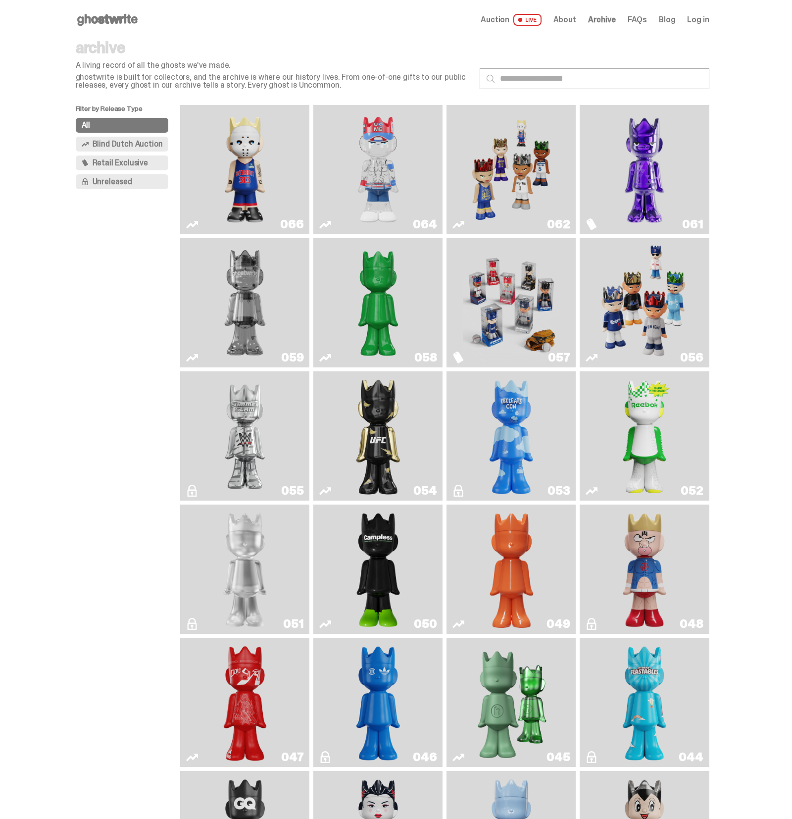
click at [511, 149] on img "Game Face (2025)" at bounding box center [511, 169] width 97 height 121
click at [394, 158] on img "You Can't See Me" at bounding box center [378, 169] width 97 height 121
click at [235, 167] on img "Eminem" at bounding box center [245, 169] width 97 height 121
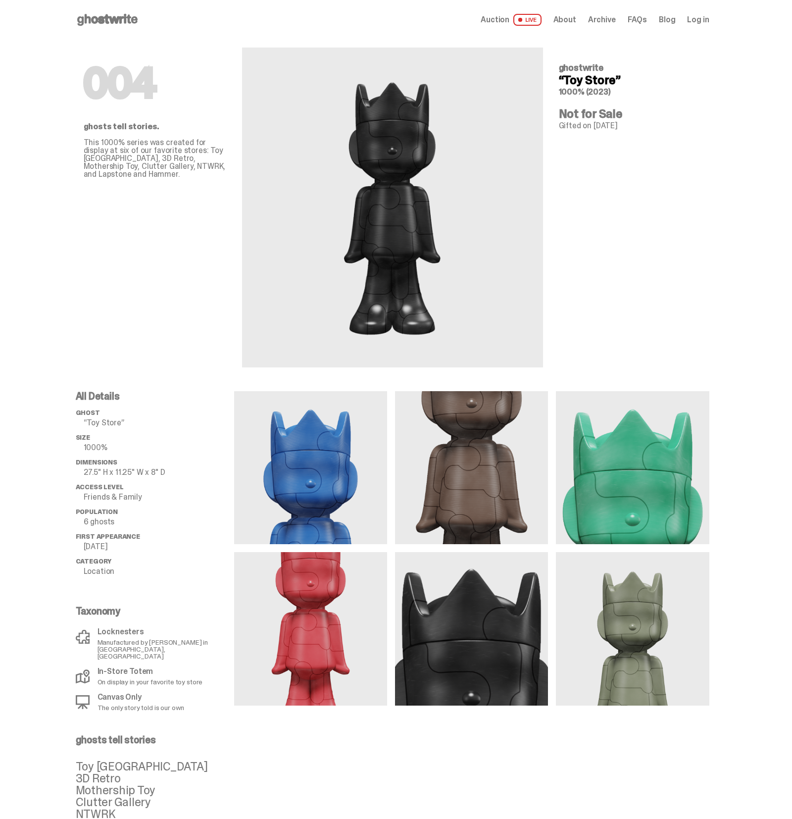
scroll to position [1502, 0]
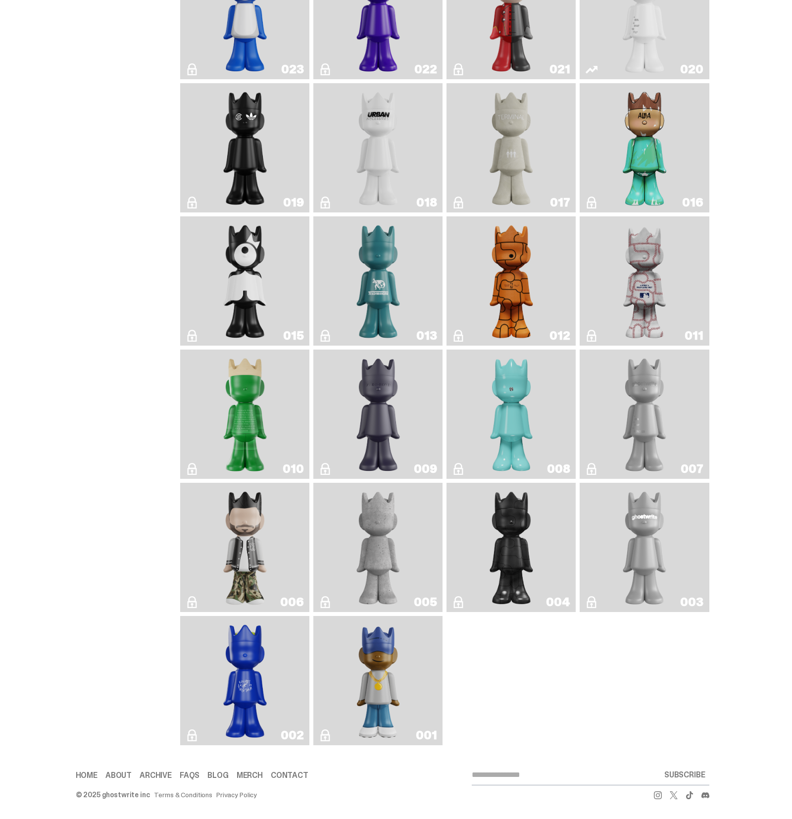
click at [405, 542] on link "005" at bounding box center [377, 547] width 117 height 121
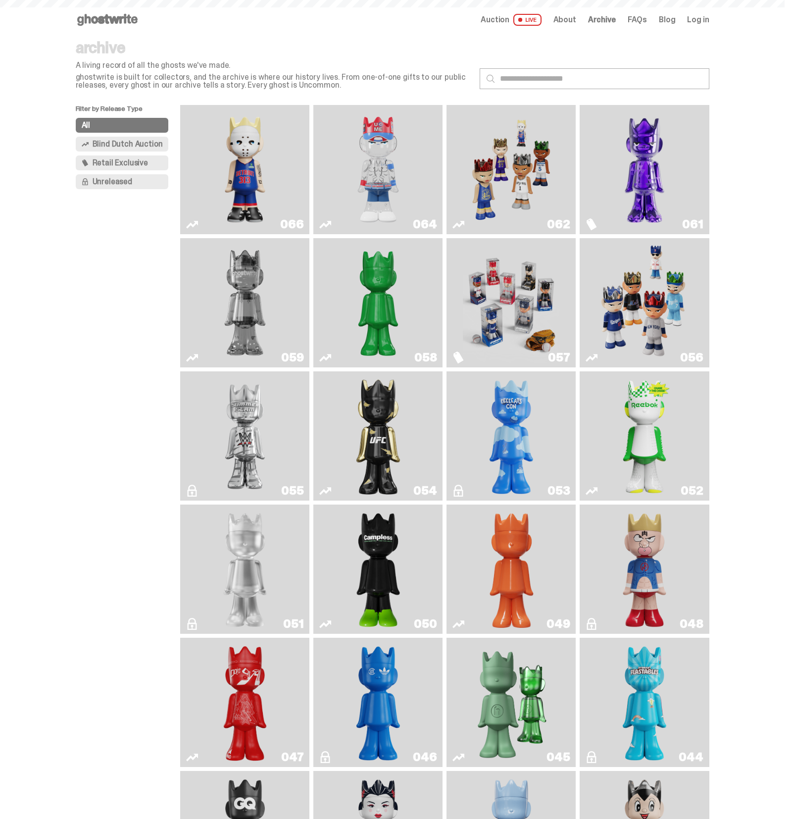
scroll to position [1502, 0]
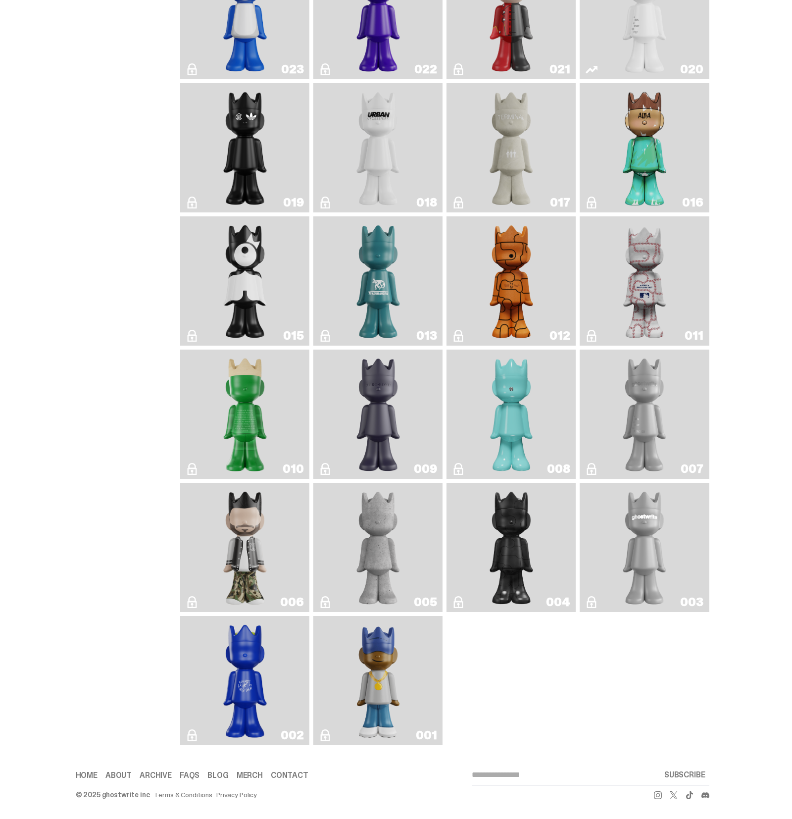
click at [253, 535] on img "Amiri" at bounding box center [245, 547] width 52 height 121
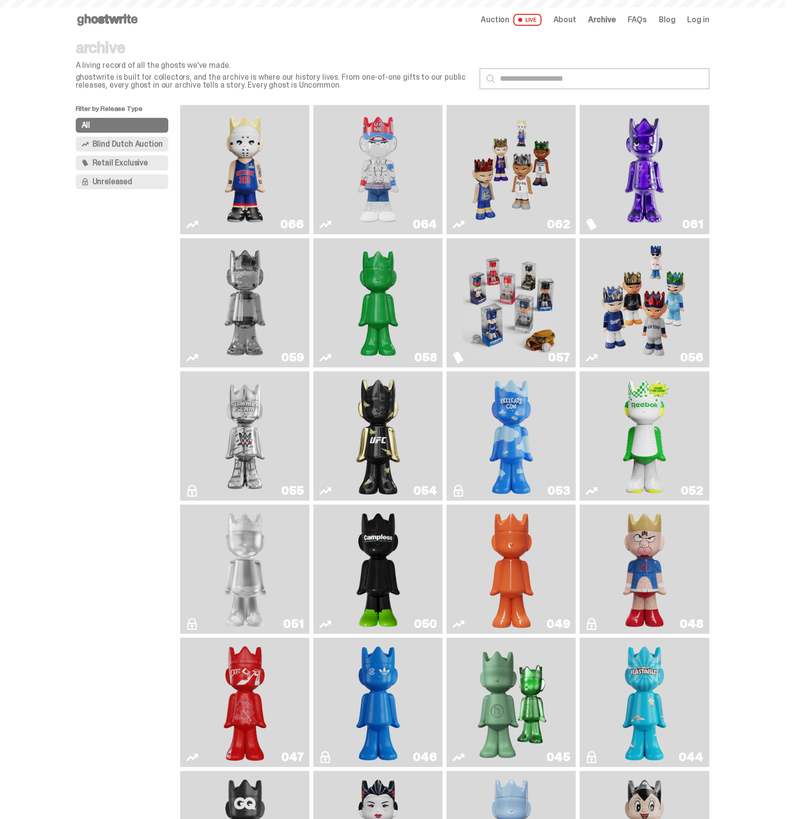
scroll to position [1502, 0]
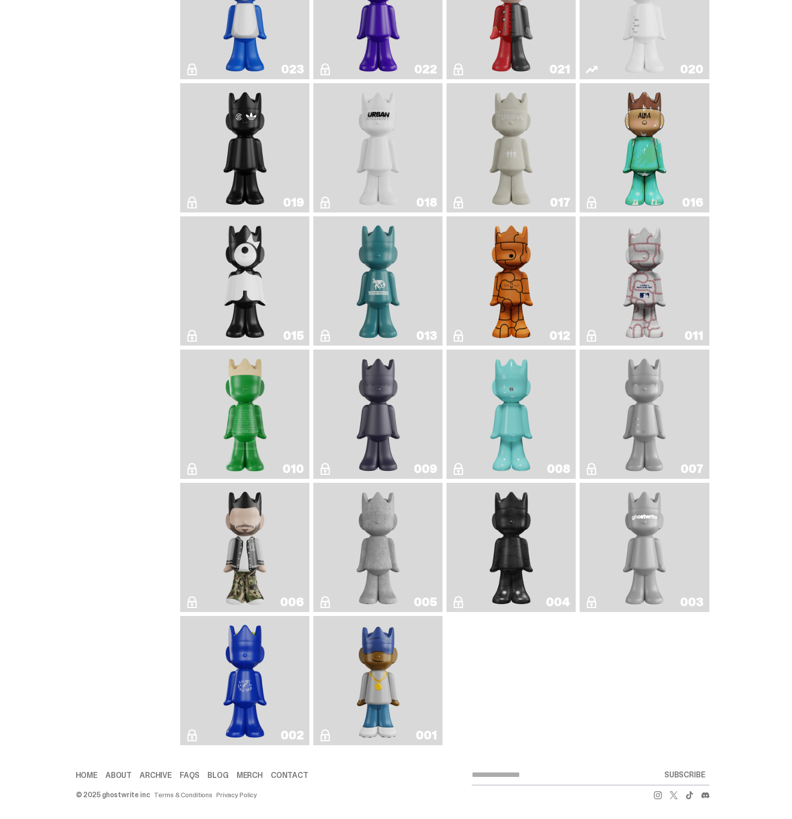
click at [627, 418] on img "ghost repose" at bounding box center [644, 413] width 52 height 121
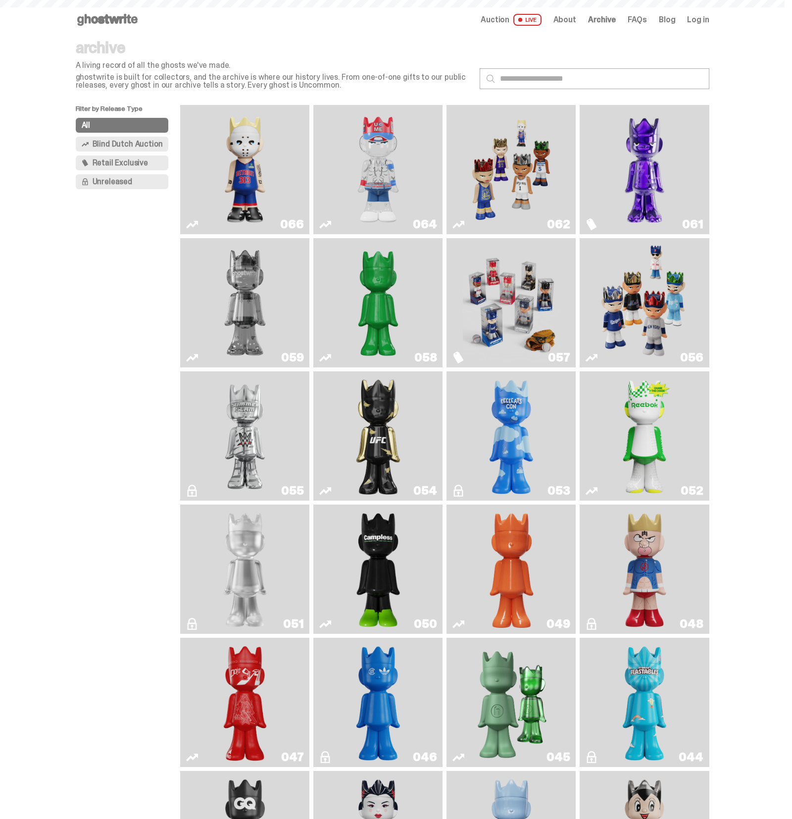
scroll to position [1502, 0]
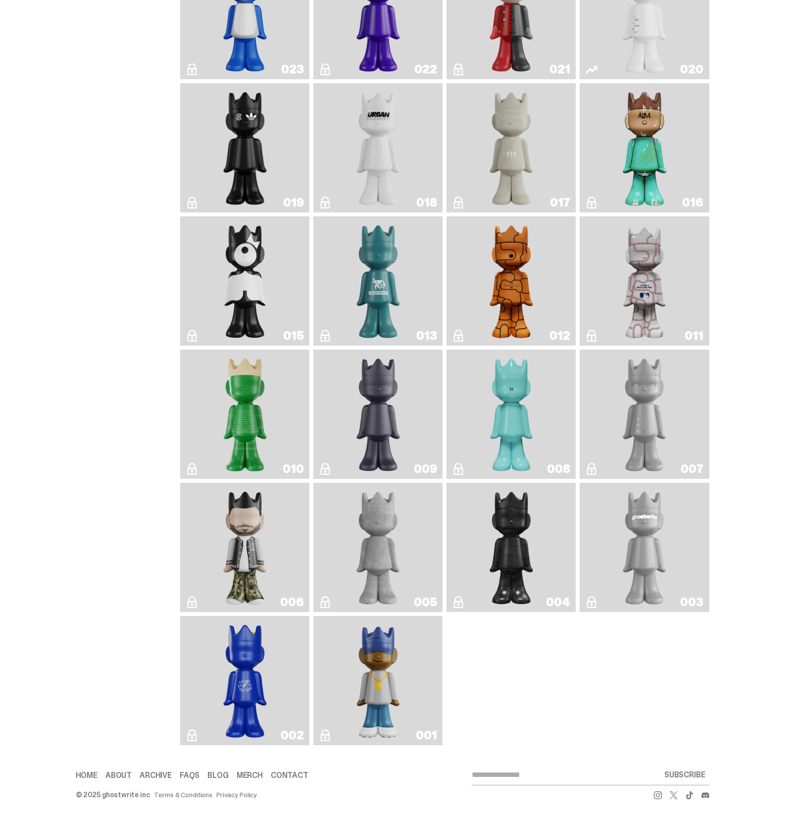
click at [535, 424] on img "Robin" at bounding box center [511, 413] width 52 height 121
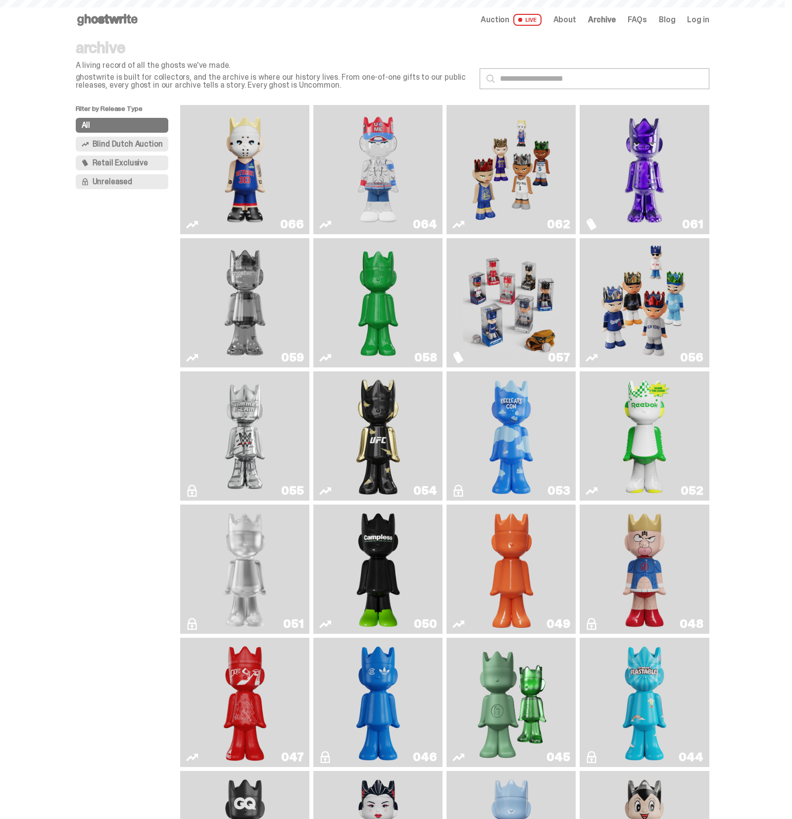
scroll to position [1502, 0]
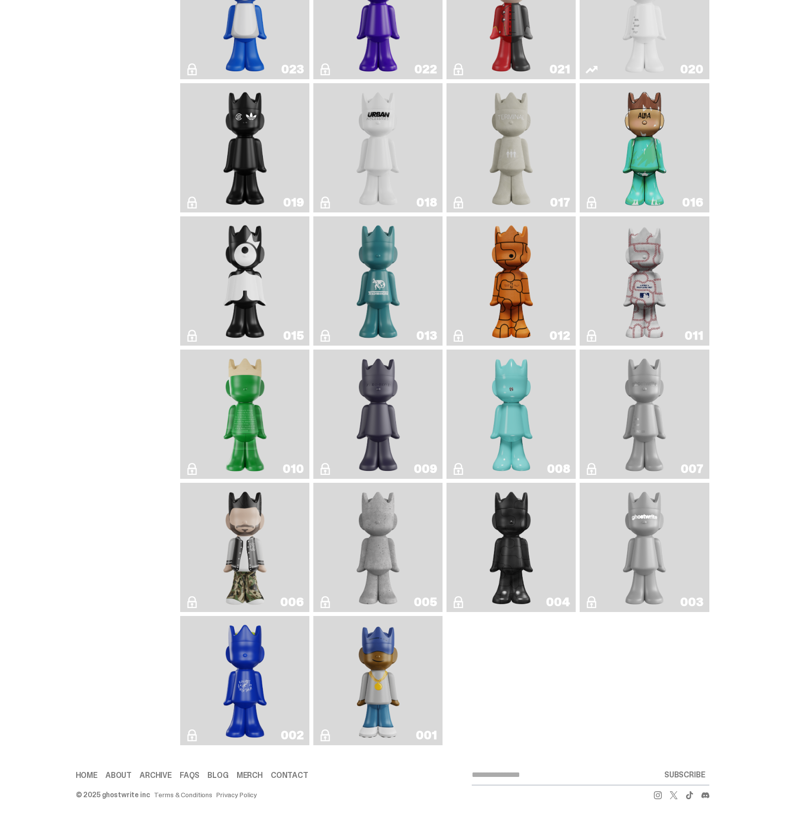
click at [390, 416] on img "Zero Bond" at bounding box center [378, 413] width 52 height 121
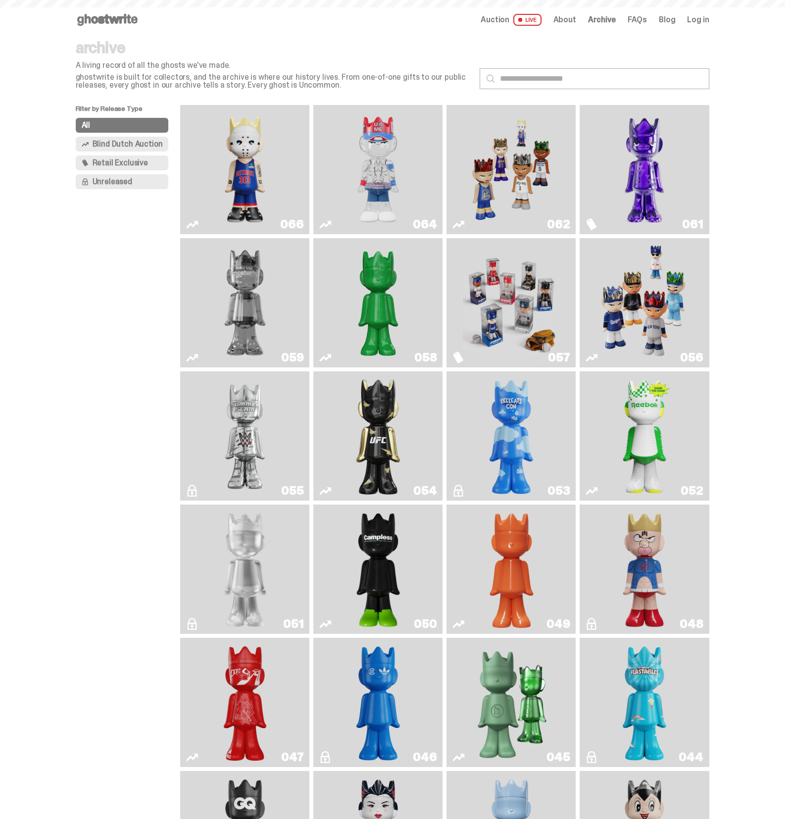
scroll to position [1502, 0]
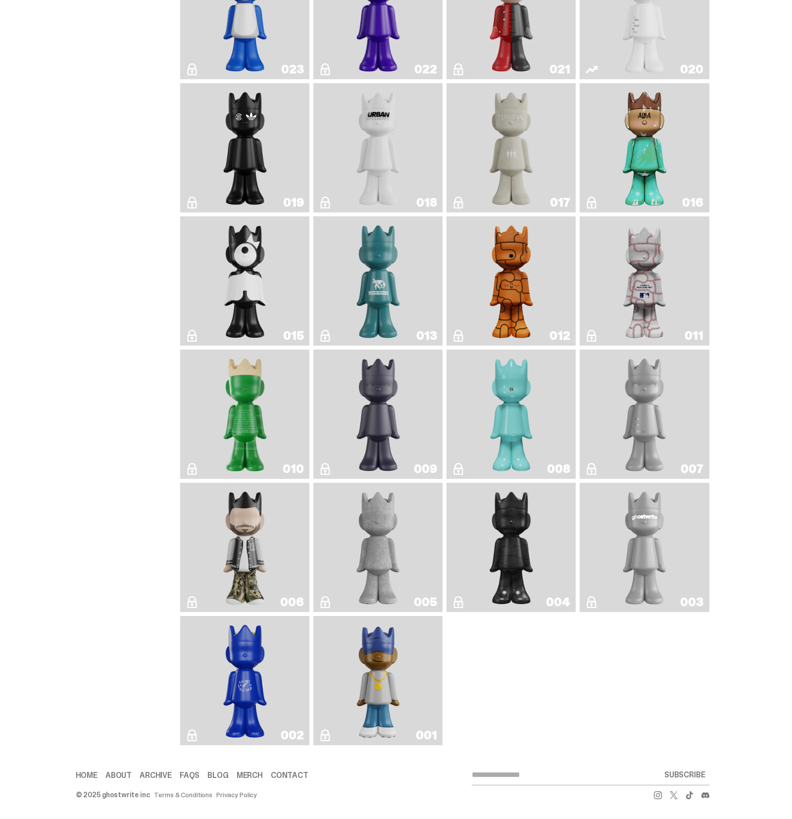
click at [250, 413] on img "JFG" at bounding box center [245, 413] width 52 height 121
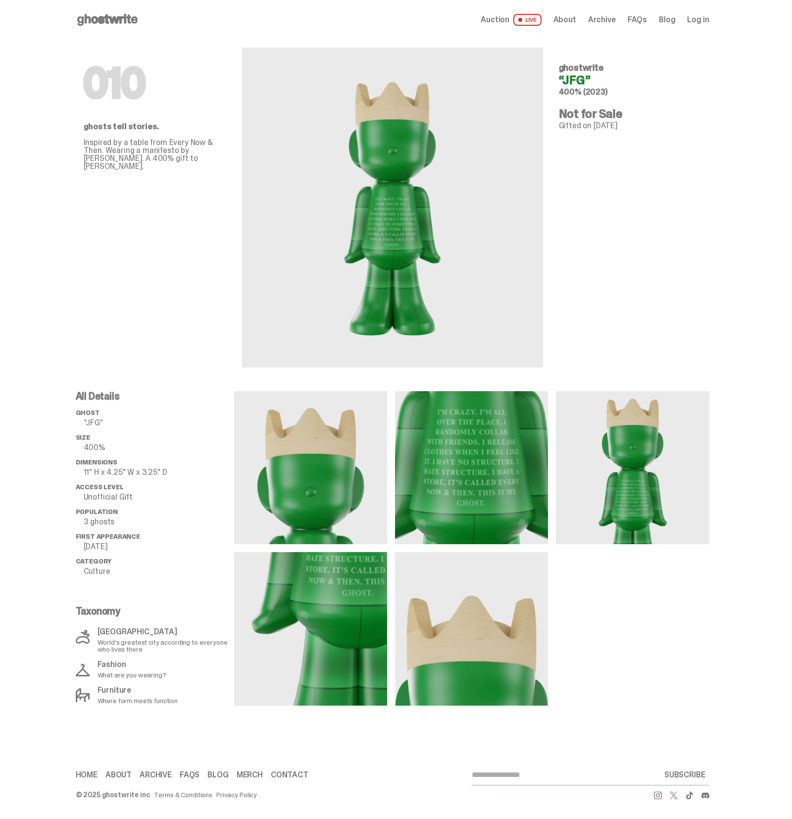
scroll to position [1502, 0]
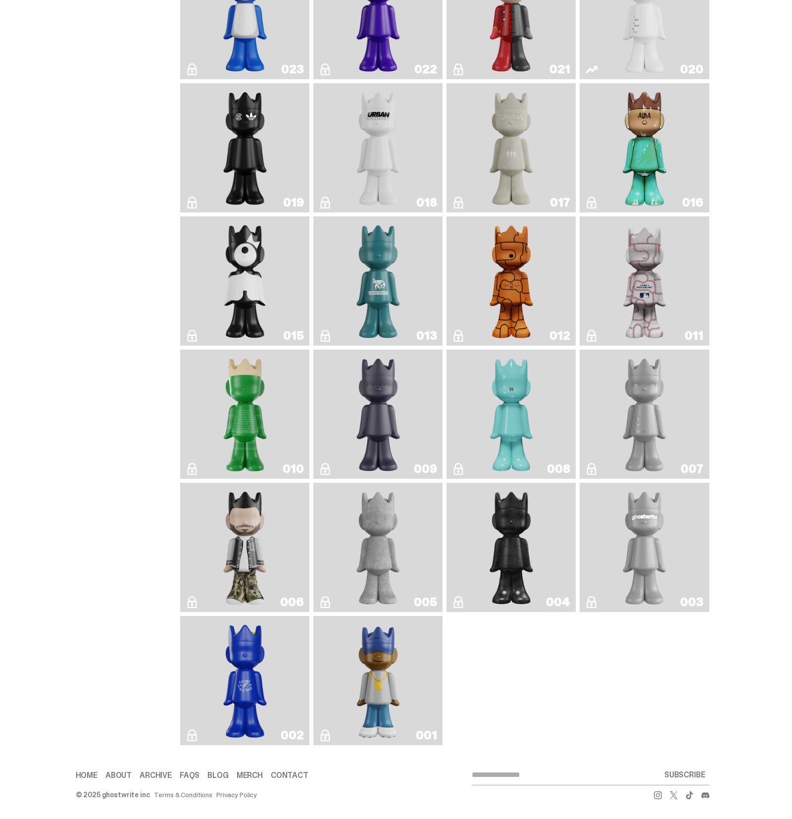
click at [651, 291] on img "Baseball" at bounding box center [644, 280] width 51 height 121
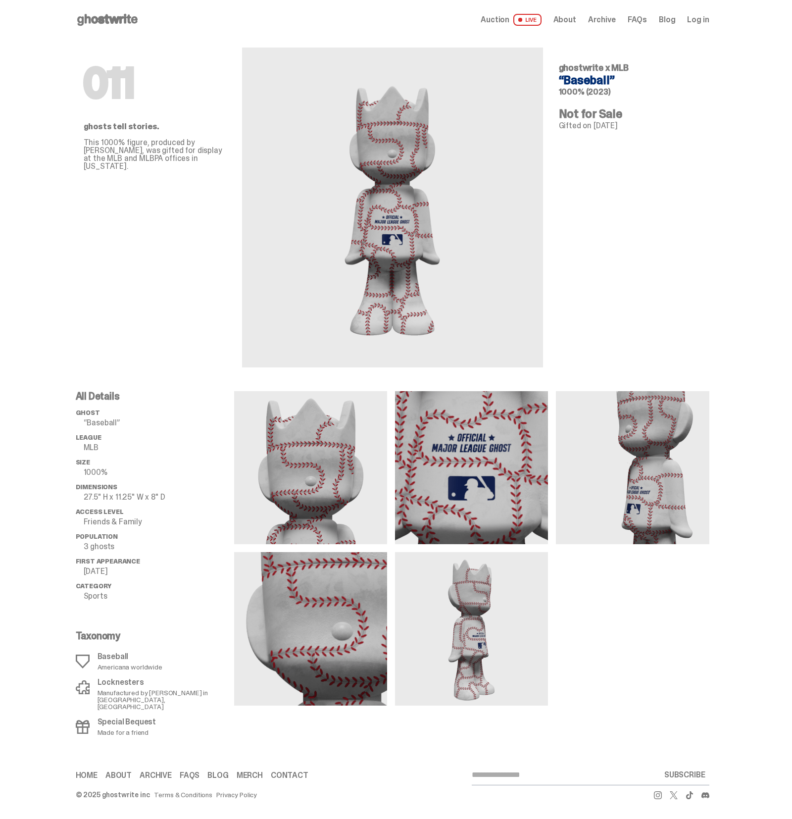
scroll to position [1502, 0]
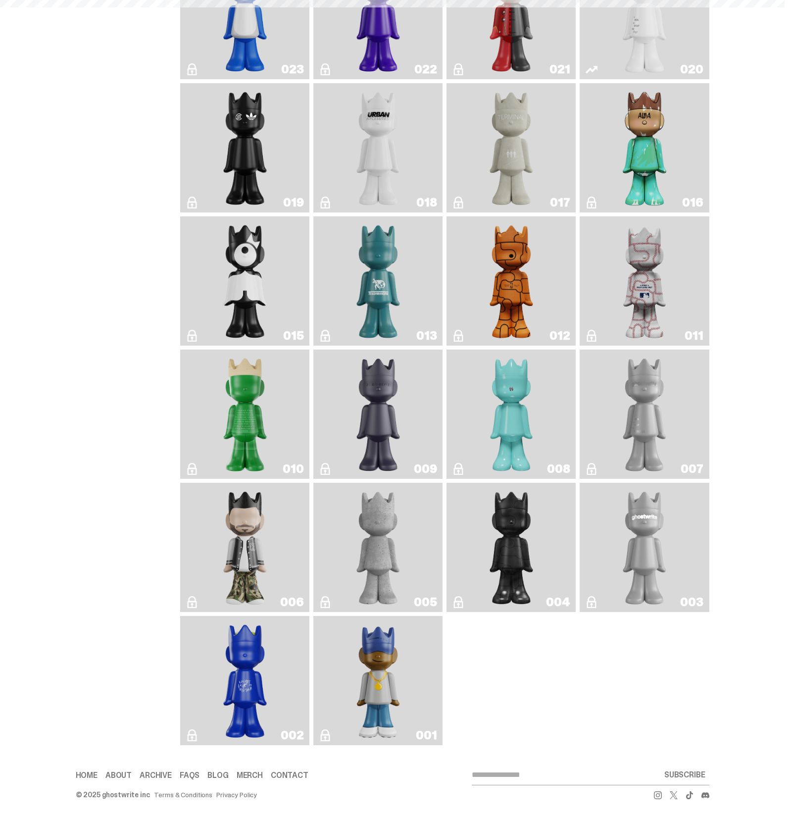
click at [519, 310] on img "Basketball" at bounding box center [511, 280] width 52 height 121
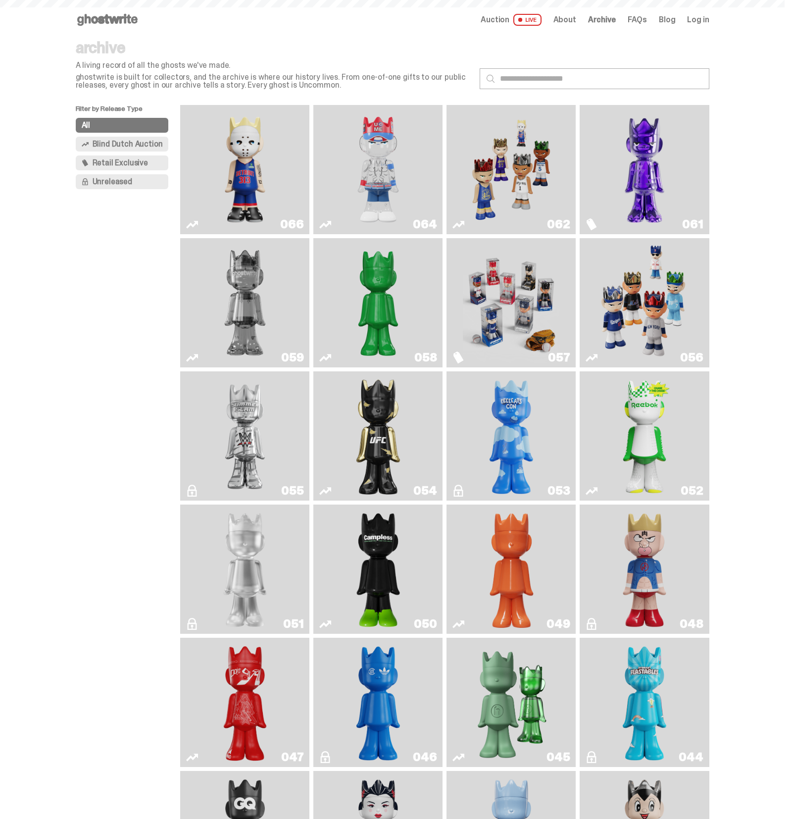
scroll to position [1502, 0]
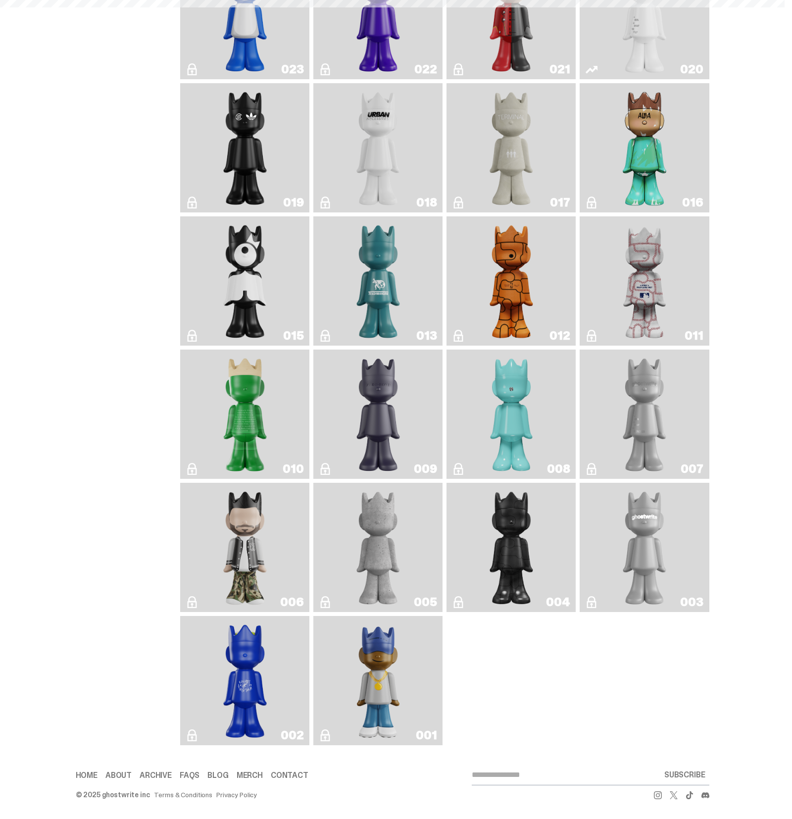
click at [375, 294] on img "Trash" at bounding box center [378, 280] width 52 height 121
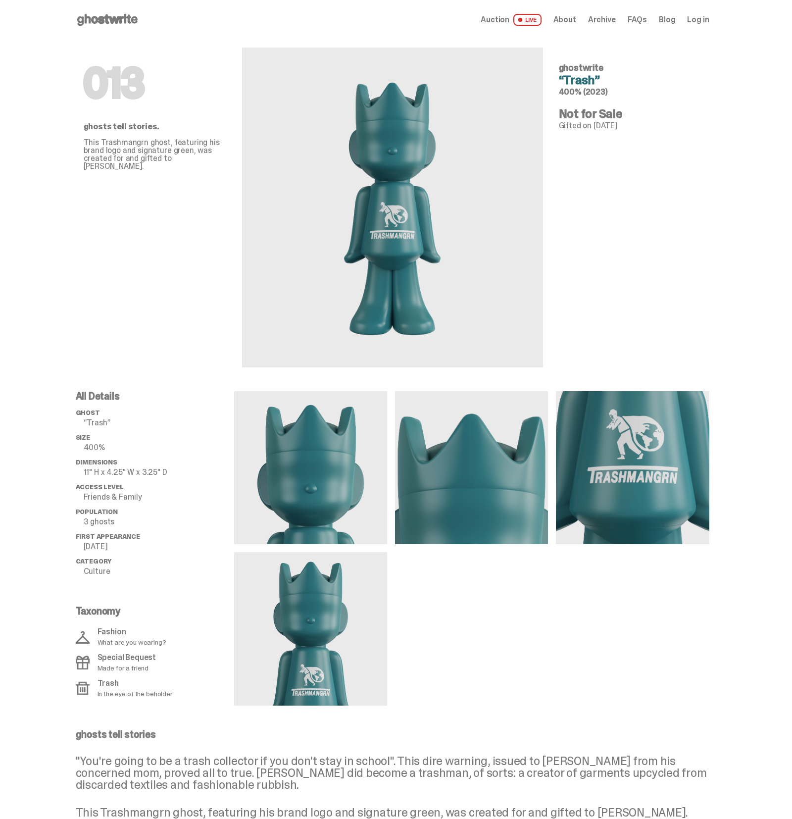
scroll to position [1502, 0]
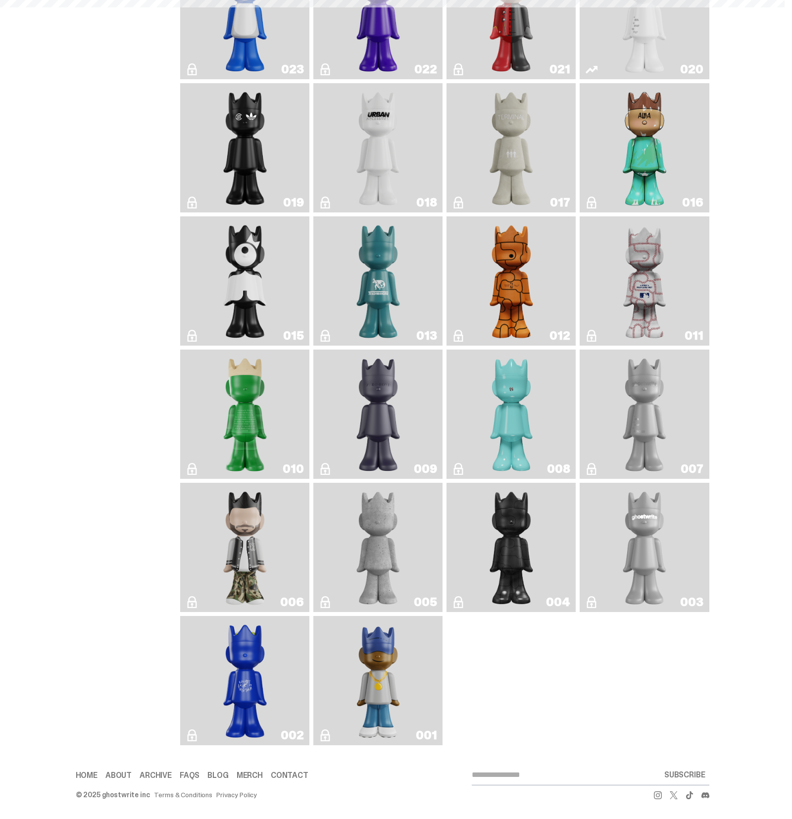
click at [238, 274] on img "Quest" at bounding box center [245, 280] width 52 height 121
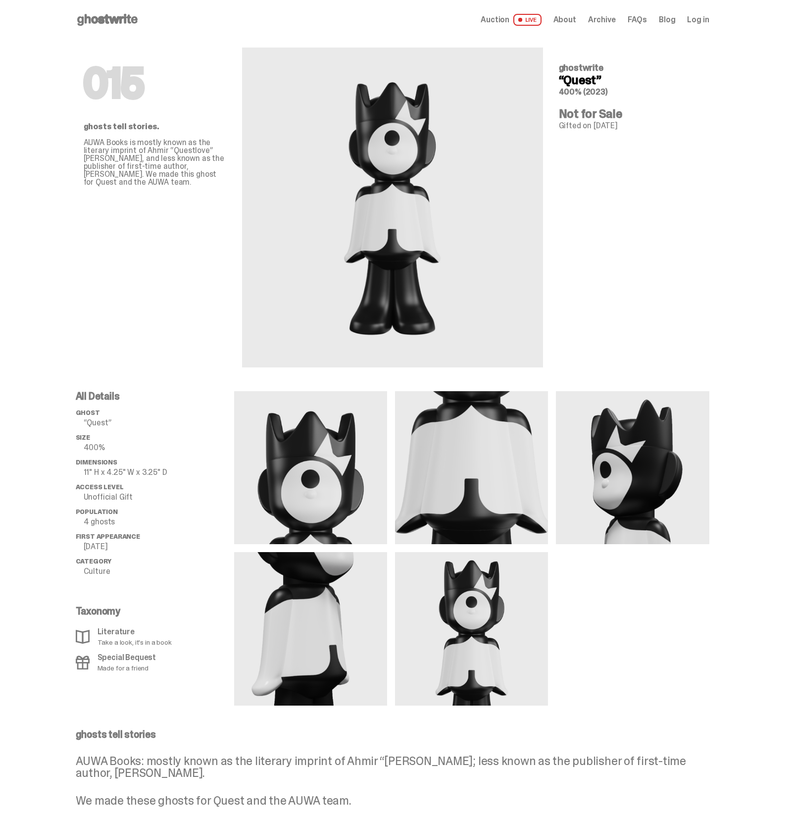
scroll to position [1502, 0]
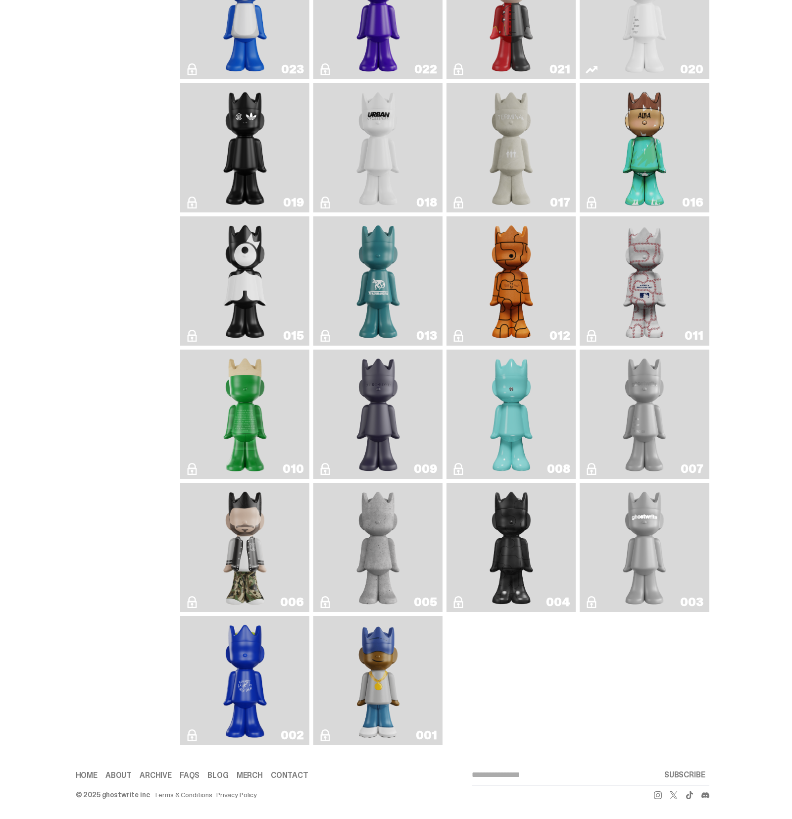
click at [660, 180] on img "ALBA" at bounding box center [644, 147] width 52 height 121
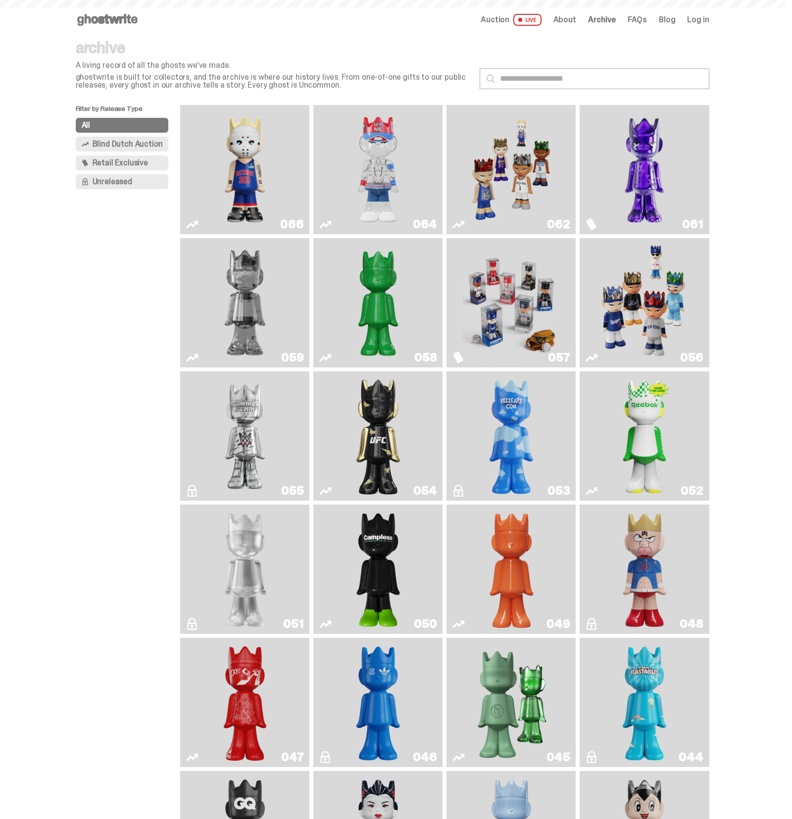
scroll to position [1502, 0]
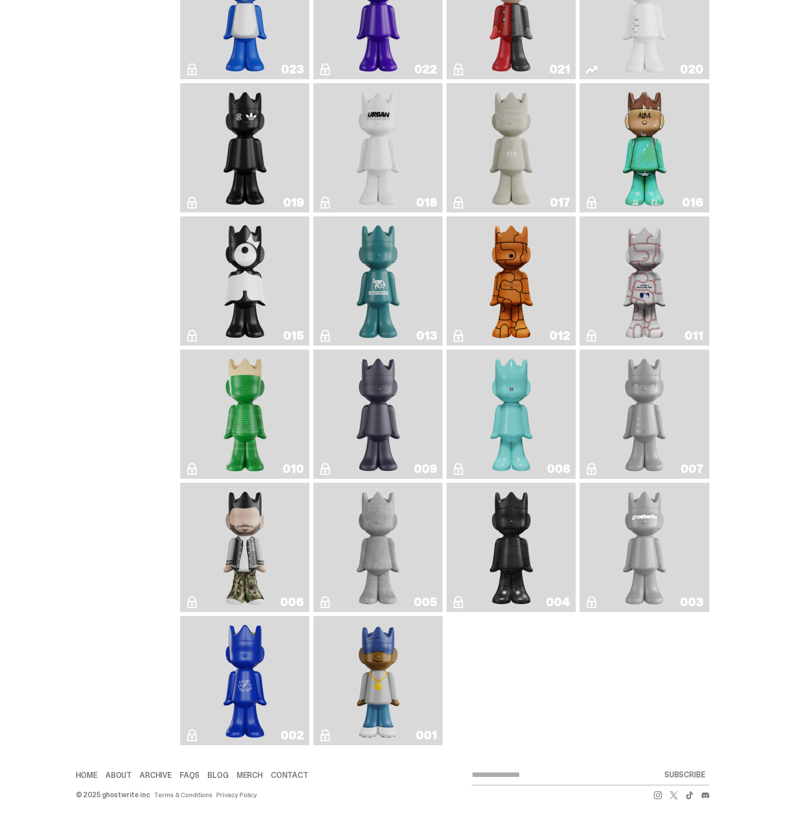
click at [520, 175] on img "Terminal 27" at bounding box center [511, 147] width 52 height 121
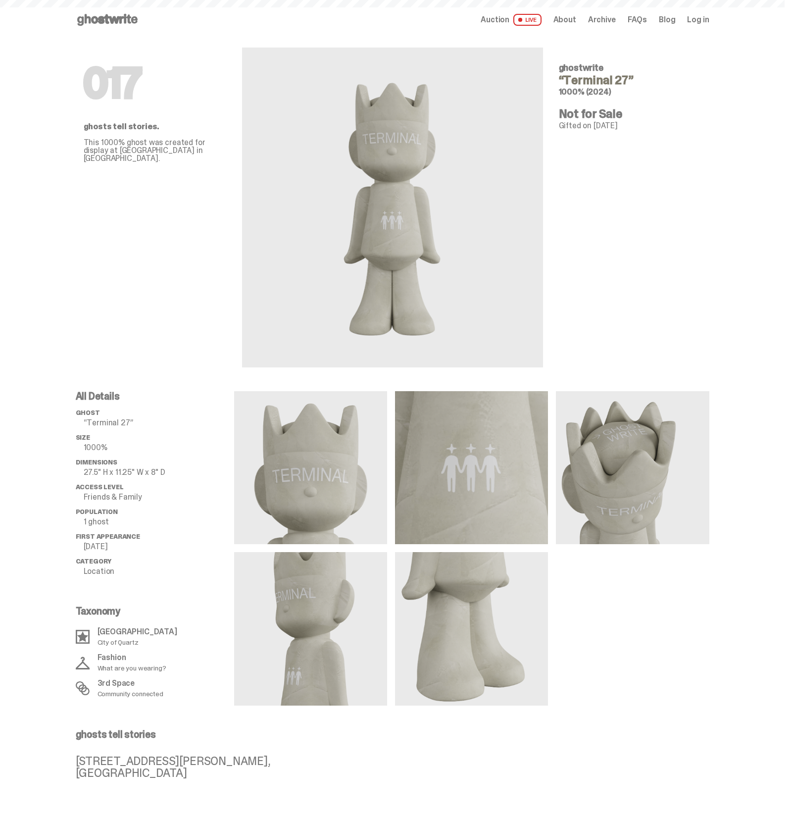
scroll to position [1502, 0]
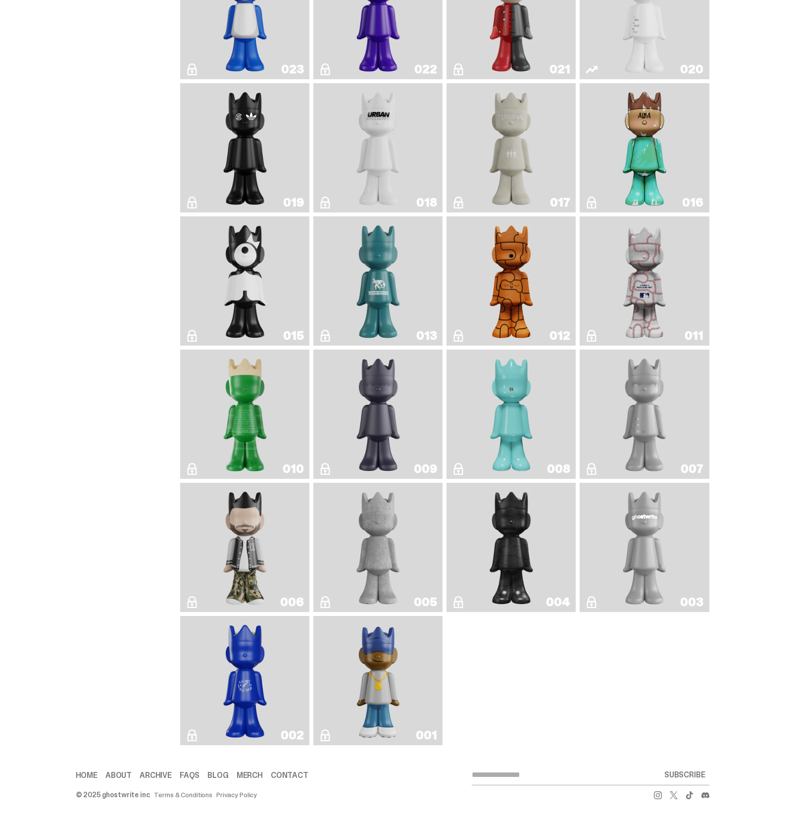
click at [365, 141] on img "U.N. (Black & White)" at bounding box center [378, 147] width 52 height 121
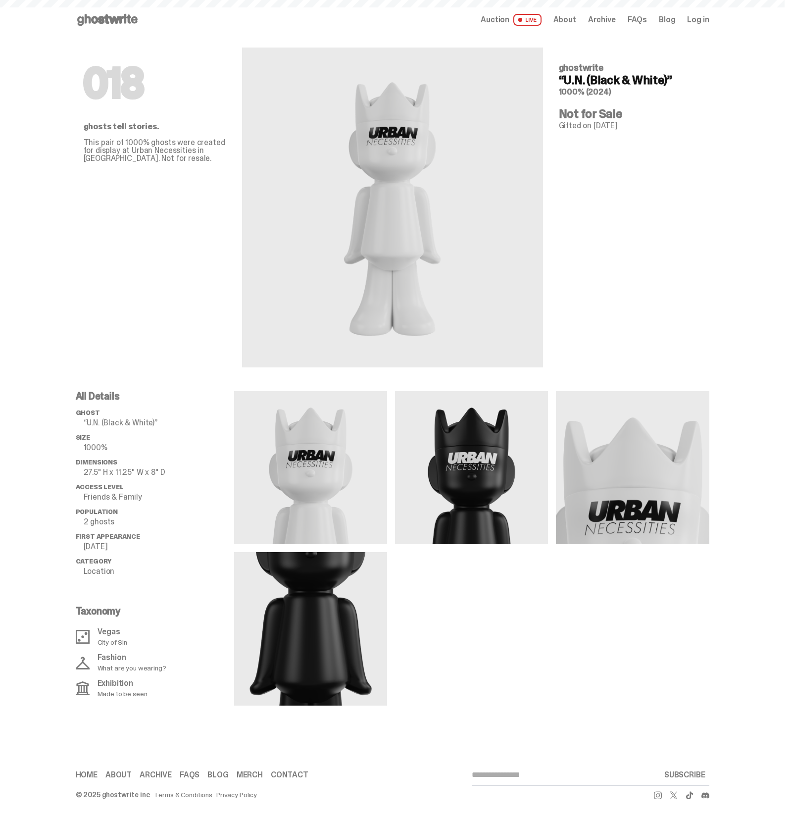
scroll to position [1502, 0]
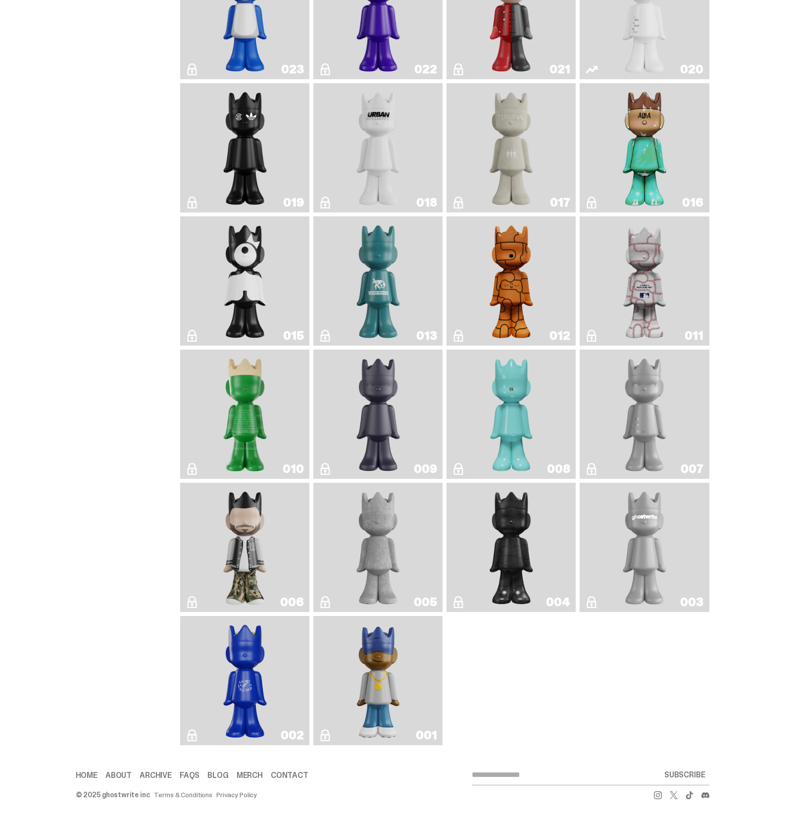
click at [250, 152] on img "Year of the Dragon" at bounding box center [245, 147] width 52 height 121
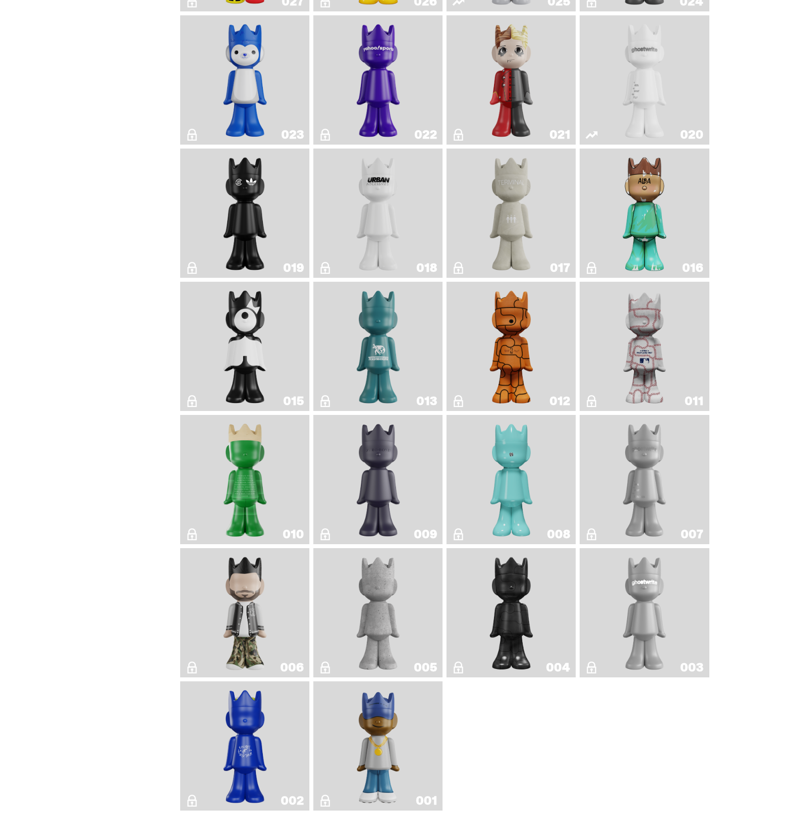
scroll to position [1385, 0]
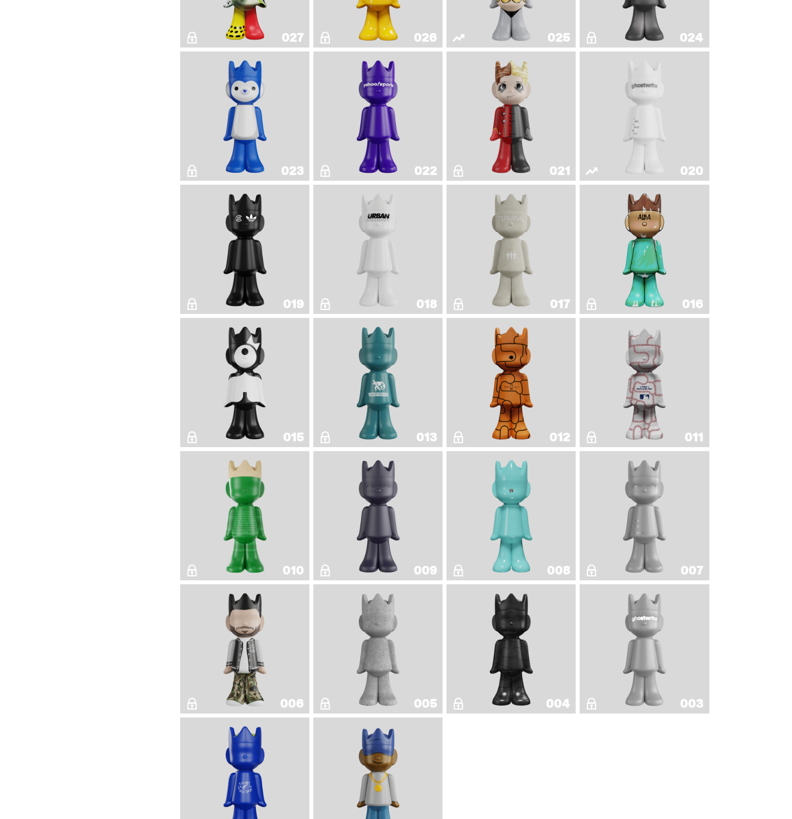
click at [638, 142] on img "ghost" at bounding box center [644, 115] width 68 height 121
click at [514, 122] on img "Magic Man" at bounding box center [511, 115] width 52 height 121
click at [390, 105] on img "Yahoo!" at bounding box center [378, 115] width 52 height 121
click at [271, 109] on img "Squish" at bounding box center [245, 115] width 52 height 121
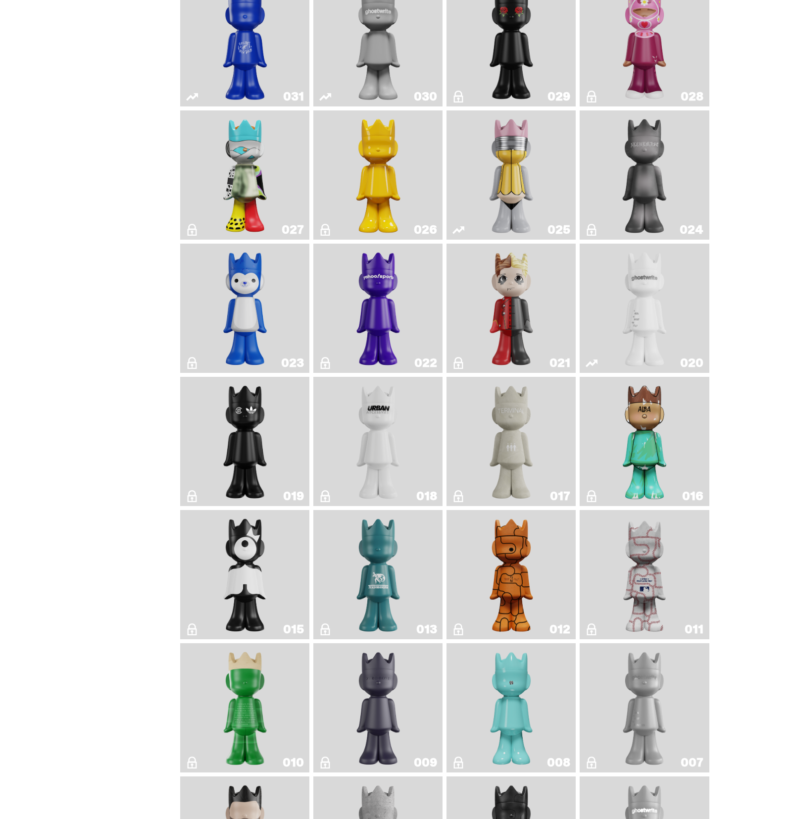
click at [658, 199] on img "Alchemist" at bounding box center [644, 174] width 68 height 121
click at [388, 166] on img "Schrödinger's ghost: New Dawn" at bounding box center [378, 174] width 68 height 121
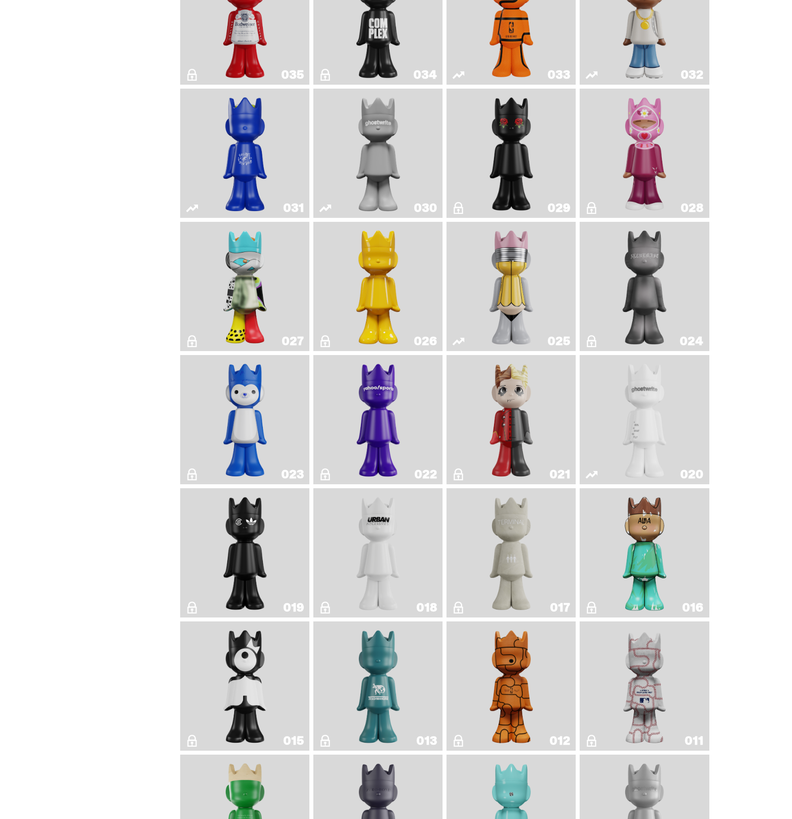
click at [258, 298] on img "What The MSCHF" at bounding box center [245, 286] width 52 height 121
click at [386, 270] on img "Schrödinger's ghost: New Dawn" at bounding box center [378, 286] width 68 height 121
click at [616, 166] on link "028" at bounding box center [644, 153] width 117 height 121
click at [512, 154] on img "Landon" at bounding box center [511, 153] width 52 height 121
click at [398, 149] on img "One" at bounding box center [378, 153] width 68 height 121
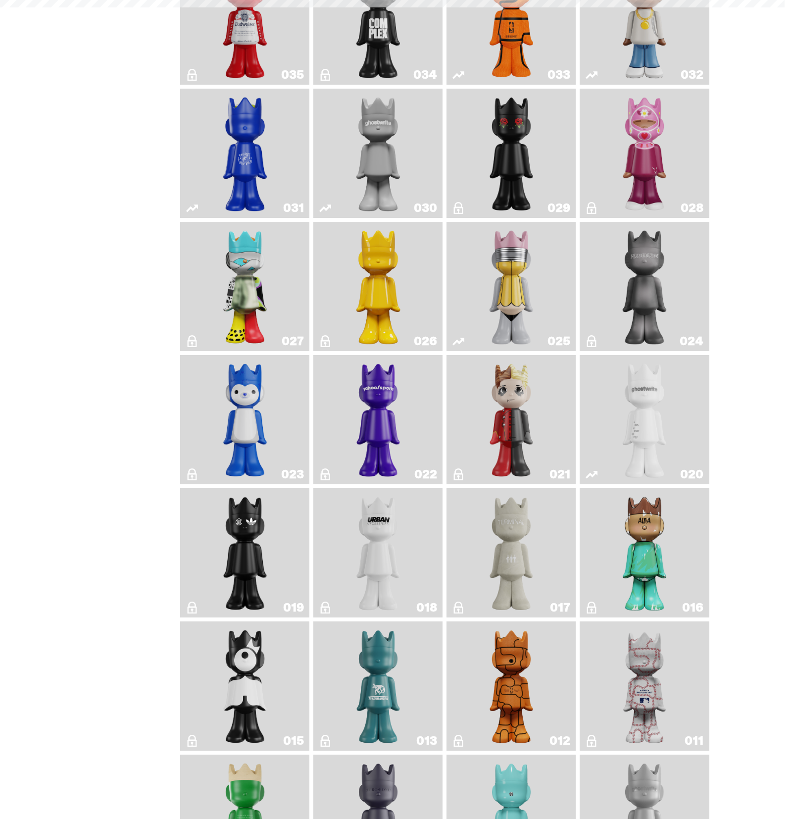
click at [269, 131] on img "Latte" at bounding box center [245, 153] width 68 height 121
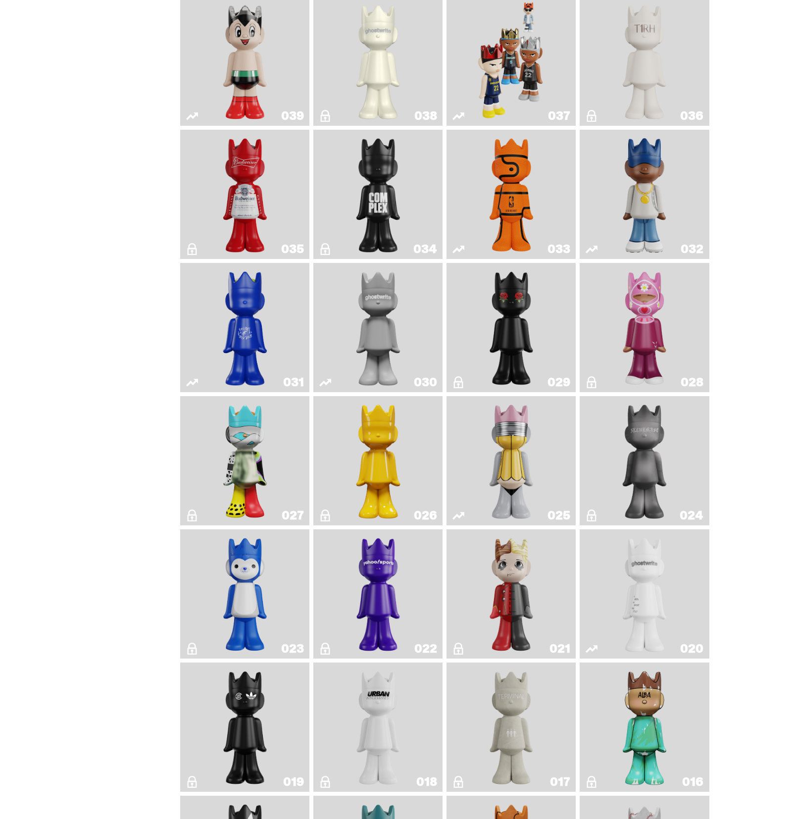
click at [661, 202] on img "Swingman" at bounding box center [644, 194] width 68 height 121
click at [478, 200] on link "033" at bounding box center [510, 194] width 117 height 121
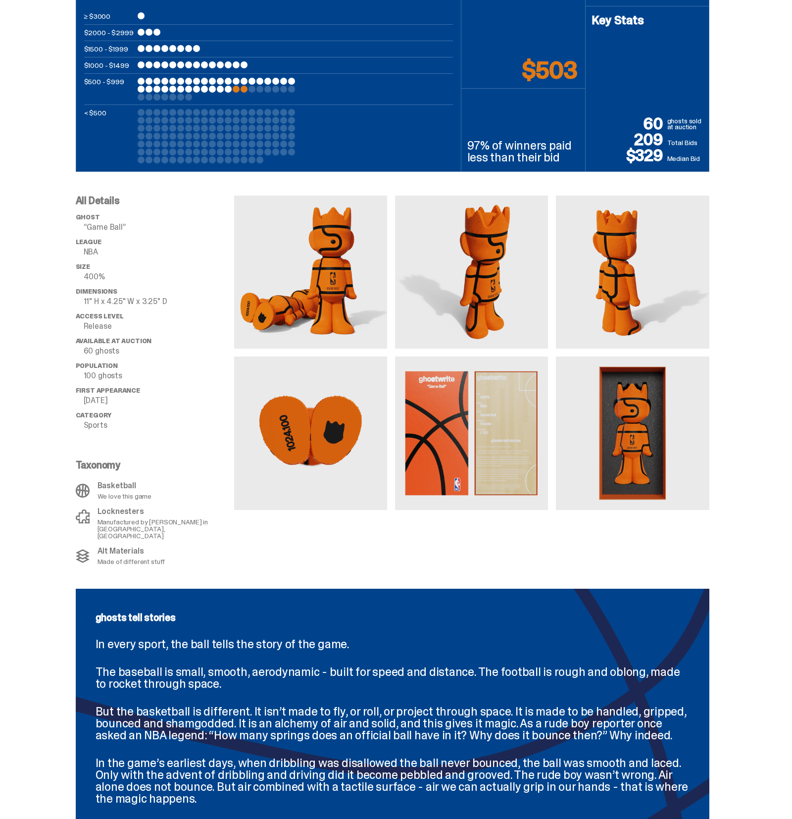
click at [453, 378] on img at bounding box center [471, 432] width 153 height 153
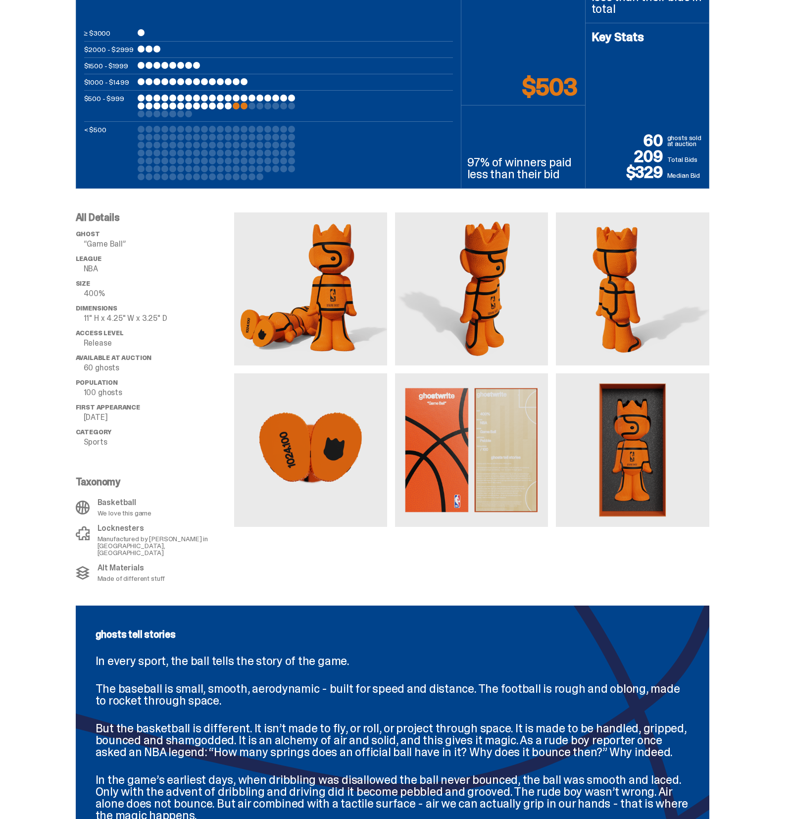
click at [473, 495] on img at bounding box center [471, 449] width 153 height 153
click at [599, 454] on img at bounding box center [632, 449] width 153 height 153
